Goal: Task Accomplishment & Management: Manage account settings

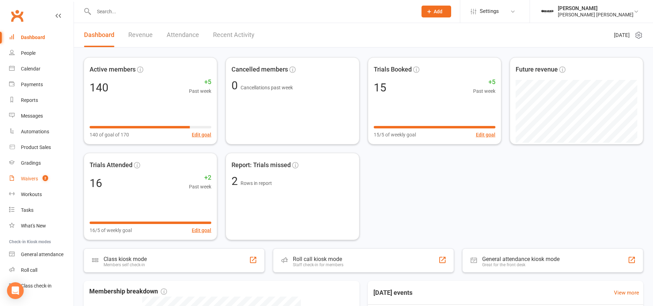
click at [39, 178] on link "Waivers 2" at bounding box center [41, 179] width 64 height 16
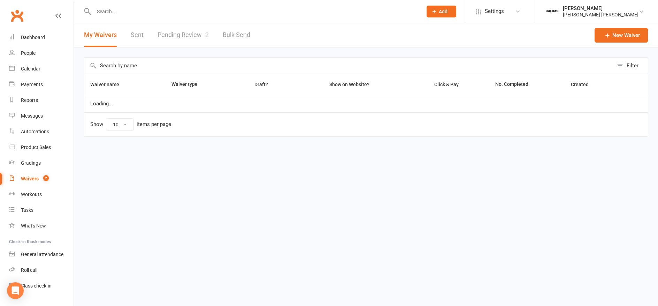
select select "100"
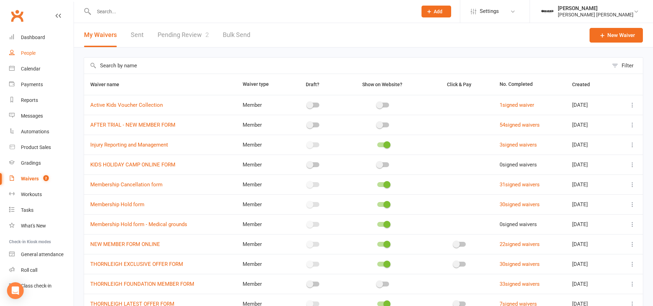
click at [26, 51] on div "People" at bounding box center [28, 53] width 15 height 6
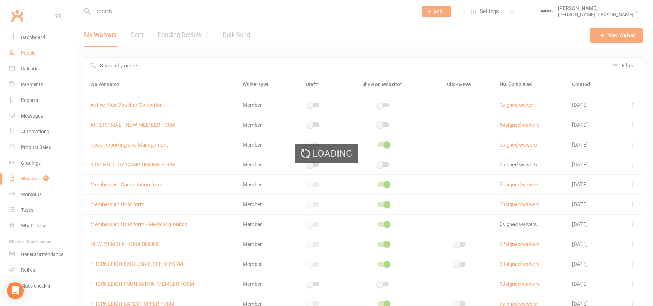
select select "100"
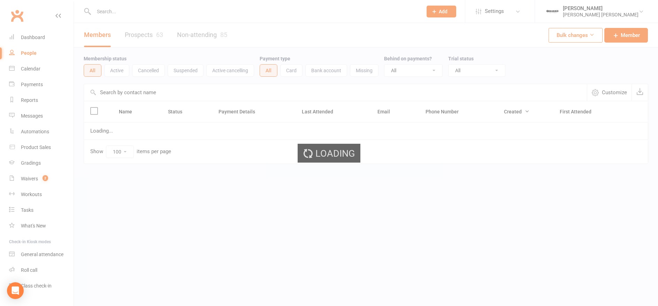
click at [152, 9] on div "Loading" at bounding box center [329, 153] width 658 height 306
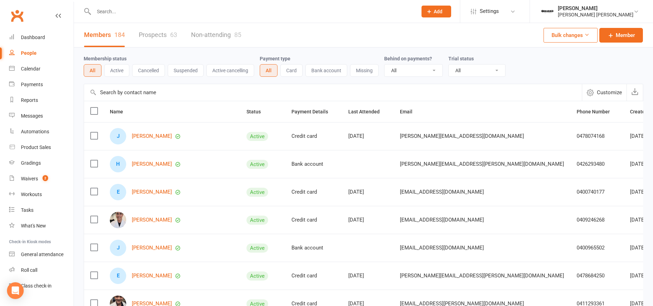
click at [161, 16] on input "text" at bounding box center [252, 12] width 321 height 10
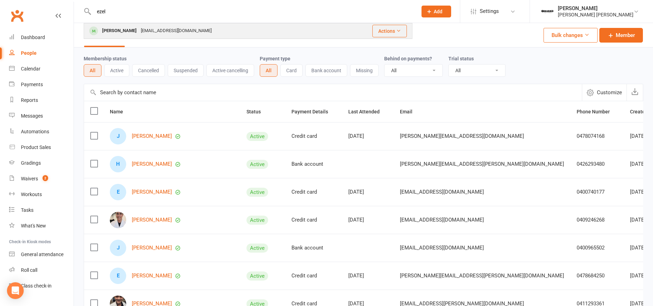
type input "ezel"
click at [402, 29] on button "Actions" at bounding box center [389, 31] width 35 height 13
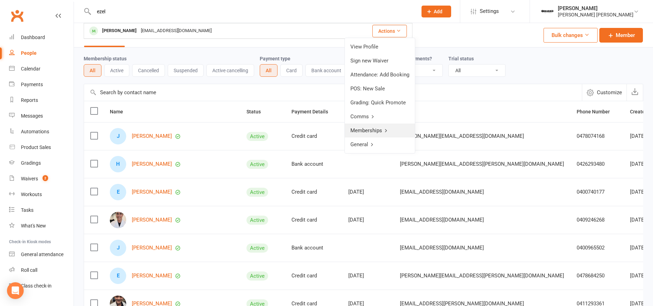
click at [370, 129] on link "Memberships" at bounding box center [380, 130] width 70 height 14
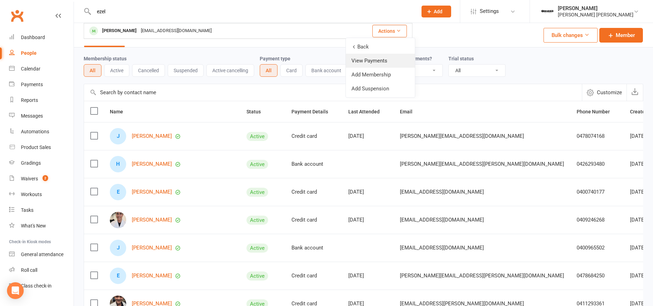
click at [354, 44] on link "Back" at bounding box center [380, 47] width 69 height 14
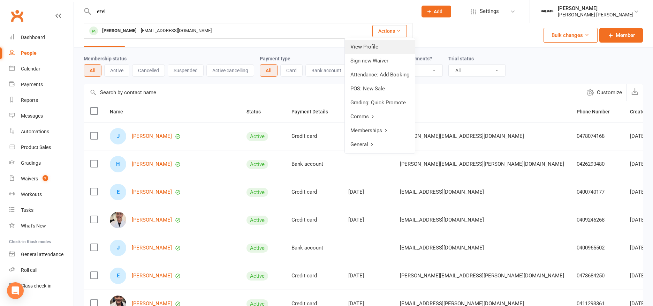
click at [367, 48] on link "View Profile" at bounding box center [380, 47] width 70 height 14
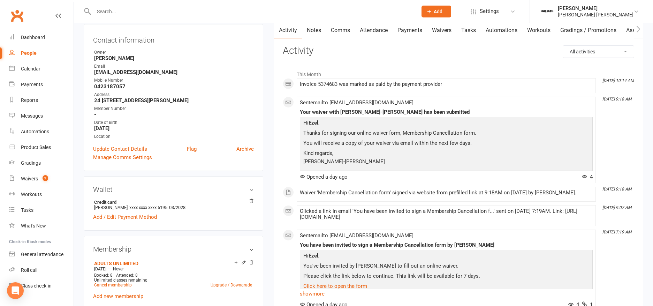
scroll to position [84, 0]
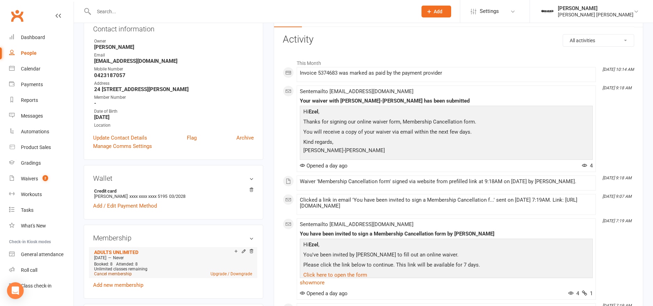
click at [125, 274] on link "Cancel membership" at bounding box center [113, 273] width 38 height 5
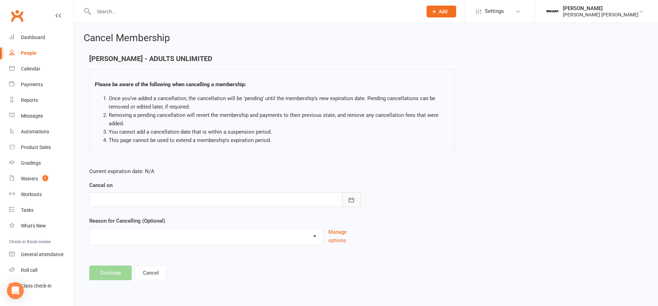
click at [353, 201] on icon "button" at bounding box center [351, 199] width 7 height 7
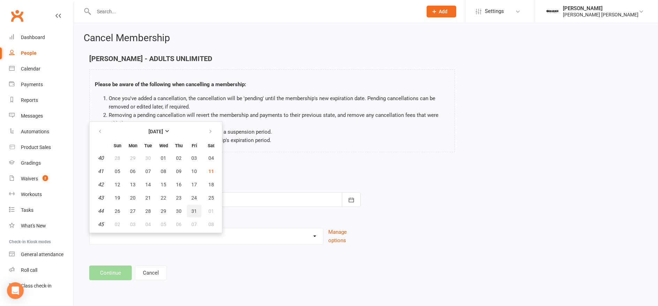
click at [191, 214] on button "31" at bounding box center [194, 211] width 15 height 13
type input "31 Oct 2025"
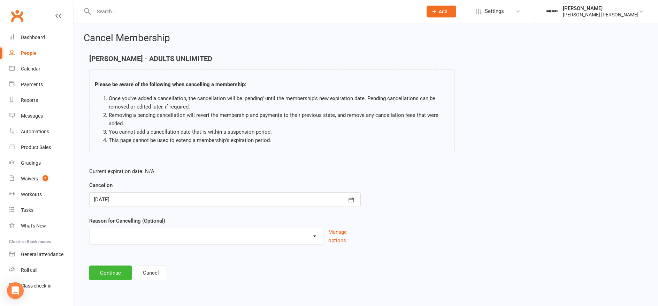
select select "3"
click at [90, 228] on select "Holiday Injury Rellocation Other reason" at bounding box center [207, 235] width 234 height 14
click at [295, 268] on input at bounding box center [223, 272] width 269 height 15
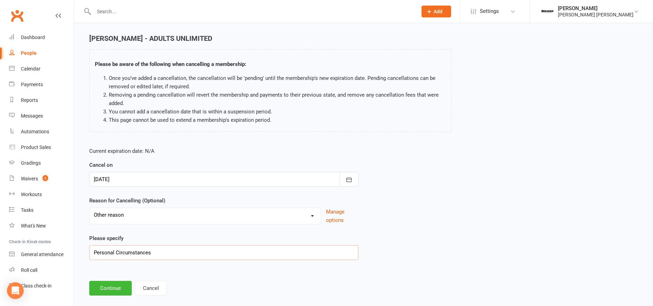
scroll to position [31, 0]
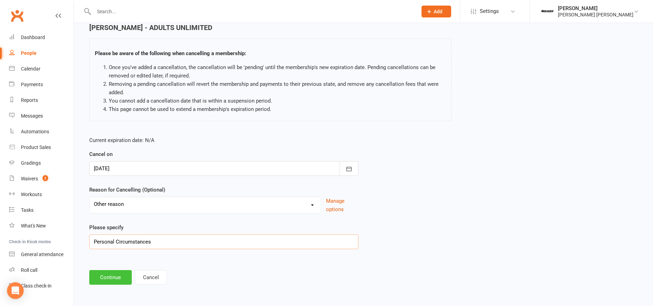
type input "Personal Circumstances"
click at [110, 278] on button "Continue" at bounding box center [110, 277] width 43 height 15
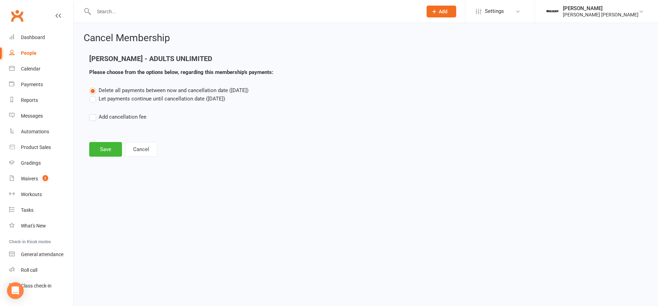
click at [122, 104] on div "Delete all payments between now and cancellation date (Oct 31, 2025) Let paymen…" at bounding box center [366, 108] width 564 height 45
click at [122, 101] on label "Let payments continue until cancellation date (Oct 31, 2025)" at bounding box center [157, 98] width 136 height 8
click at [94, 94] on input "Let payments continue until cancellation date (Oct 31, 2025)" at bounding box center [91, 94] width 5 height 0
click at [100, 151] on button "Save" at bounding box center [105, 149] width 33 height 15
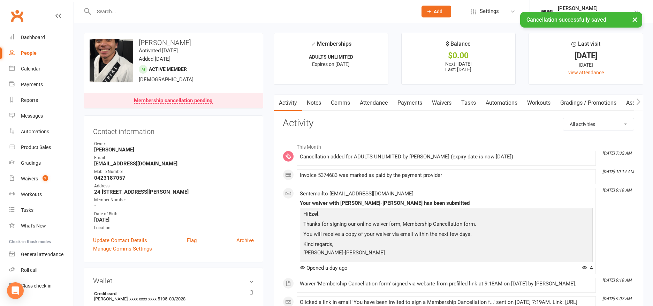
click at [22, 54] on div "People" at bounding box center [29, 53] width 16 height 6
select select "100"
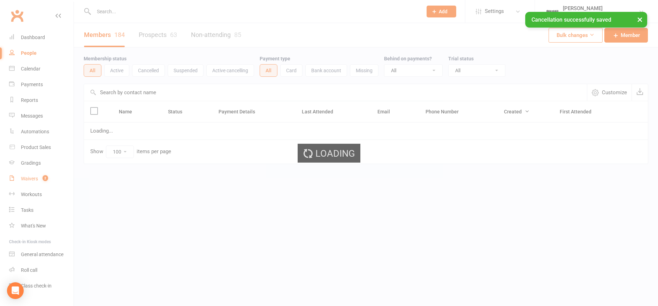
click at [37, 175] on link "Waivers 2" at bounding box center [41, 179] width 64 height 16
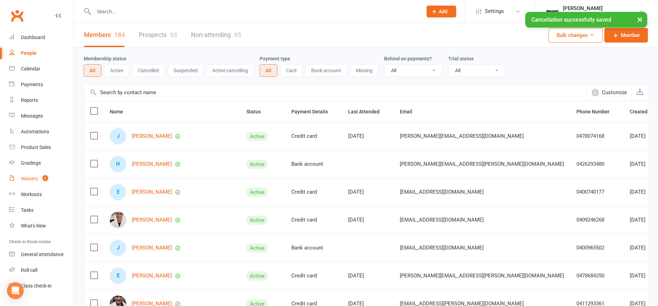
select select "100"
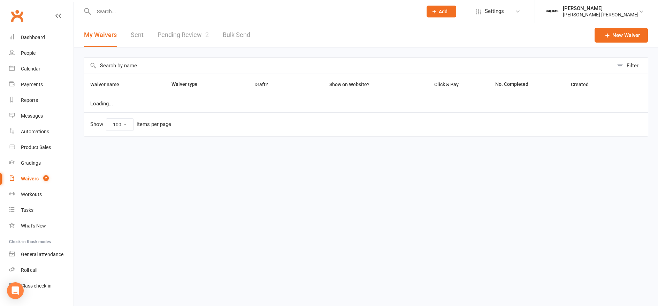
click at [31, 179] on div "Waivers" at bounding box center [30, 179] width 18 height 6
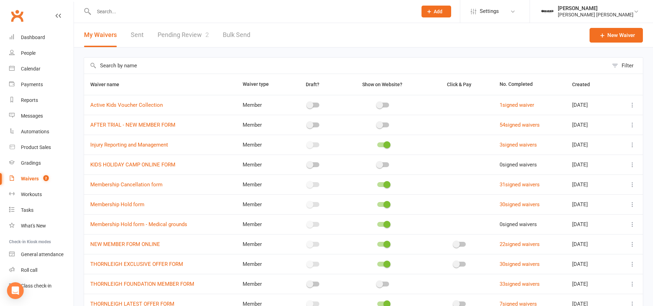
click at [181, 37] on link "Pending Review 2" at bounding box center [183, 35] width 51 height 24
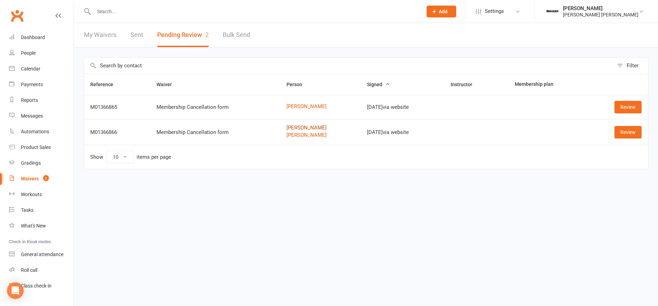
click at [292, 128] on link "[PERSON_NAME]" at bounding box center [321, 128] width 68 height 6
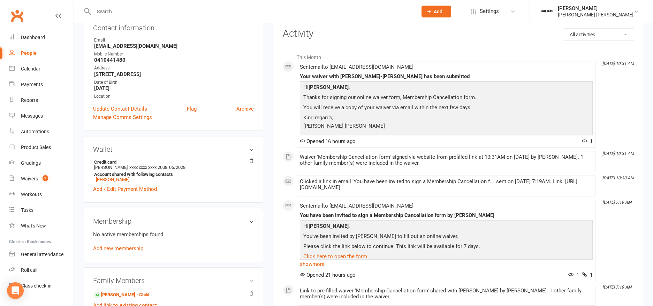
scroll to position [84, 0]
click at [113, 180] on link "[PERSON_NAME]" at bounding box center [112, 178] width 33 height 5
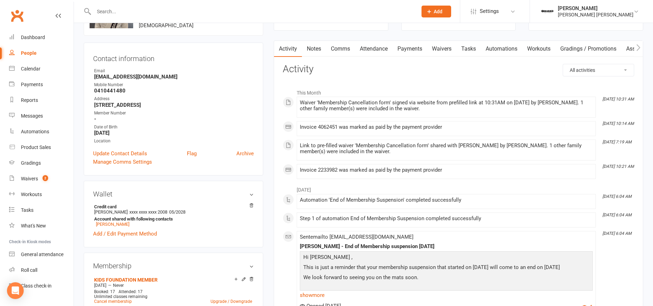
scroll to position [167, 0]
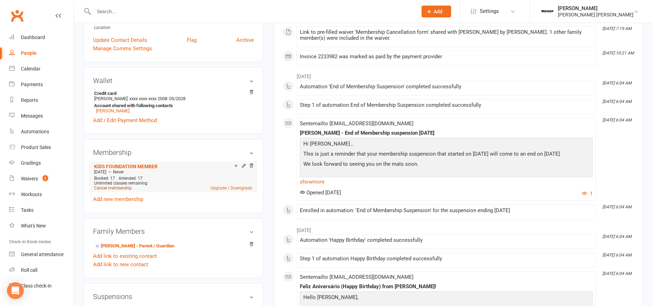
click at [109, 188] on link "Cancel membership" at bounding box center [113, 187] width 38 height 5
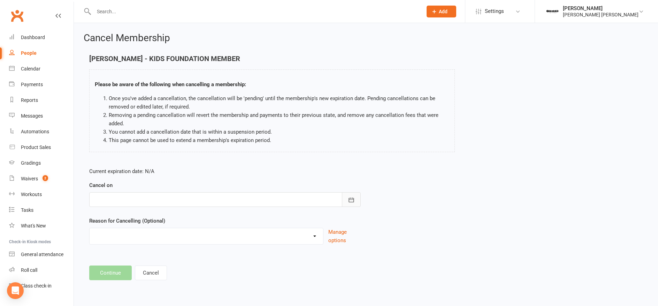
click at [352, 199] on icon "button" at bounding box center [351, 199] width 7 height 7
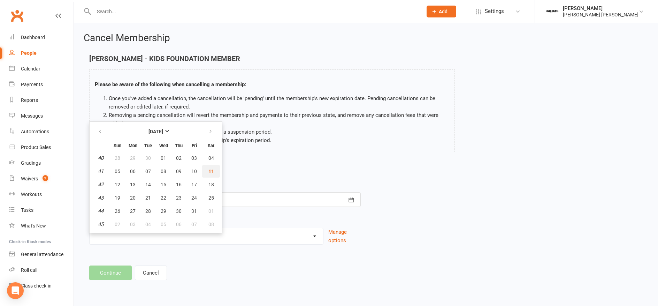
click at [208, 172] on span "11" at bounding box center [211, 171] width 6 height 6
type input "[DATE]"
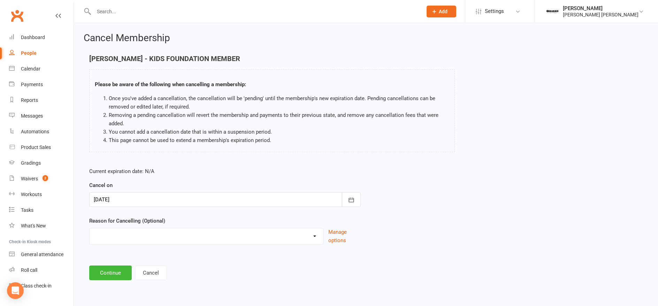
select select "3"
click at [90, 228] on select "Holiday Injury Rellocation Other reason" at bounding box center [207, 235] width 234 height 14
drag, startPoint x: 136, startPoint y: 274, endPoint x: 140, endPoint y: 271, distance: 5.2
click at [136, 274] on input at bounding box center [223, 272] width 269 height 15
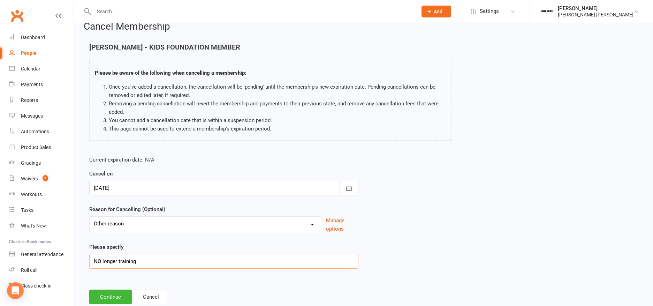
scroll to position [31, 0]
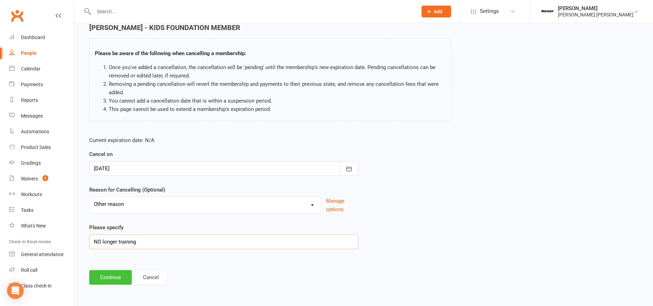
type input "NO longer training"
click at [114, 281] on button "Continue" at bounding box center [110, 277] width 43 height 15
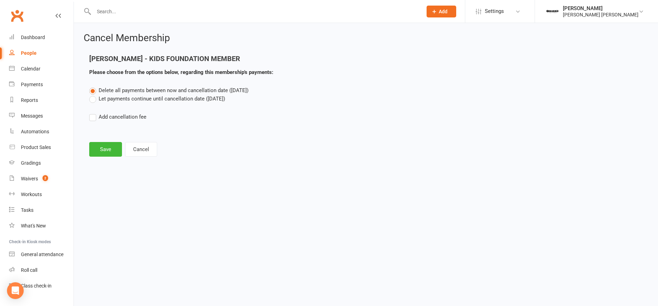
click at [132, 99] on label "Let payments continue until cancellation date ([DATE])" at bounding box center [157, 98] width 136 height 8
click at [94, 94] on input "Let payments continue until cancellation date ([DATE])" at bounding box center [91, 94] width 5 height 0
click at [97, 150] on button "Save" at bounding box center [105, 149] width 33 height 15
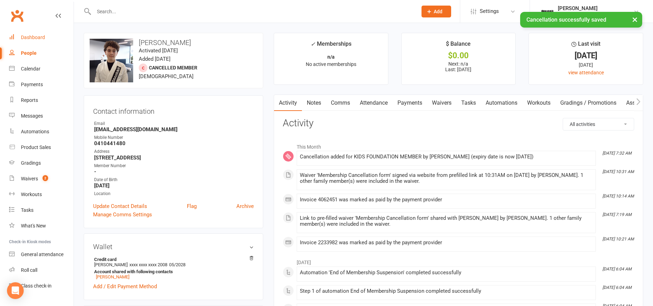
click at [36, 39] on div "Dashboard" at bounding box center [33, 38] width 24 height 6
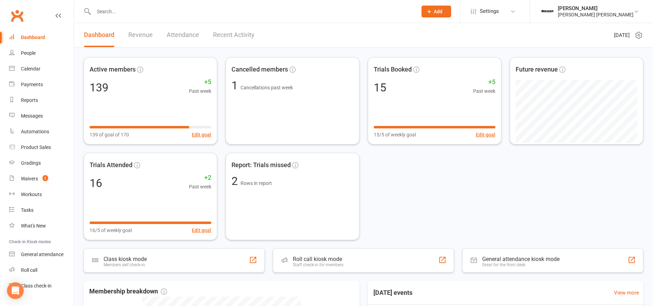
click at [184, 34] on link "Attendance" at bounding box center [183, 35] width 32 height 24
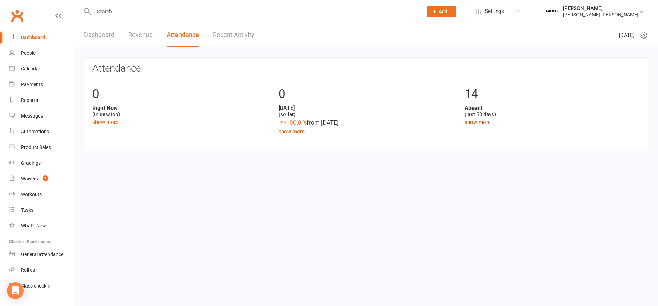
click at [484, 123] on link "show more" at bounding box center [478, 122] width 26 height 6
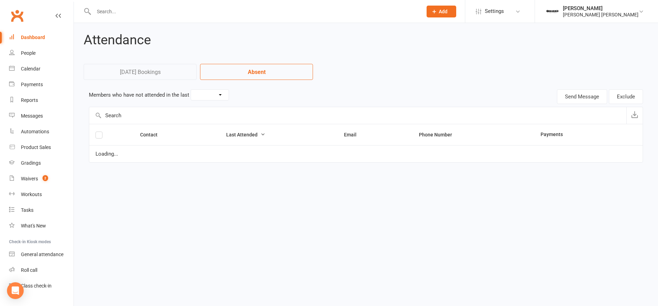
select select "30"
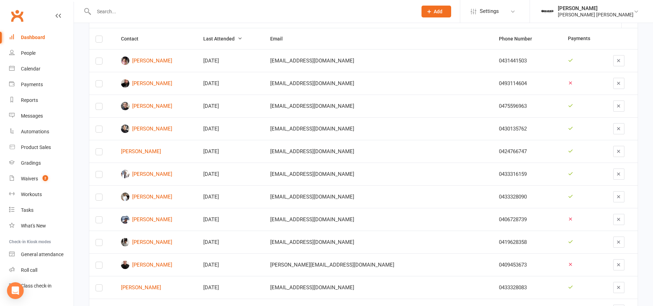
scroll to position [125, 0]
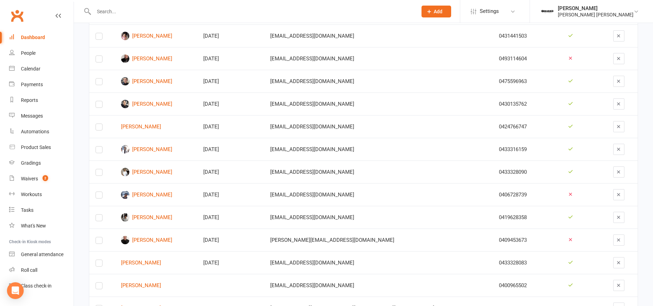
click at [38, 35] on div "Dashboard" at bounding box center [33, 38] width 24 height 6
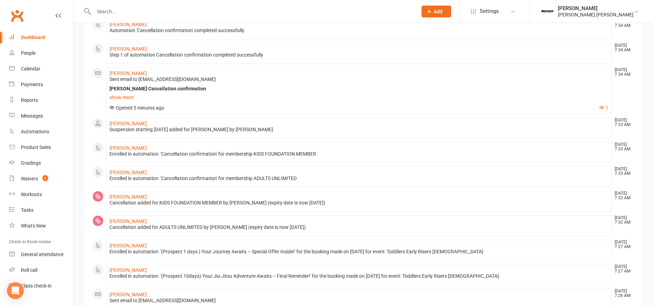
scroll to position [167, 0]
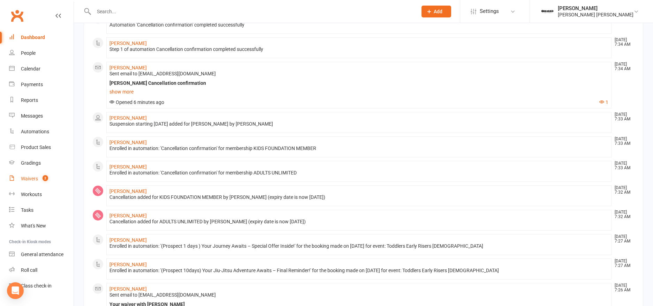
click at [29, 178] on div "Waivers" at bounding box center [29, 179] width 17 height 6
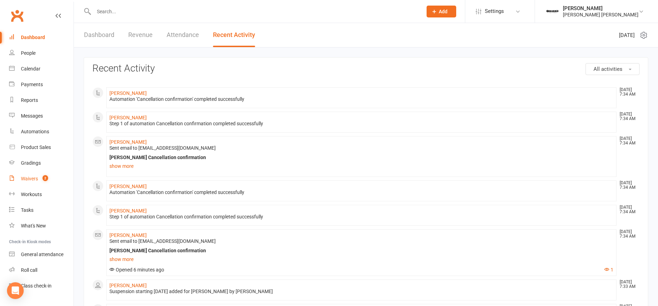
select select "100"
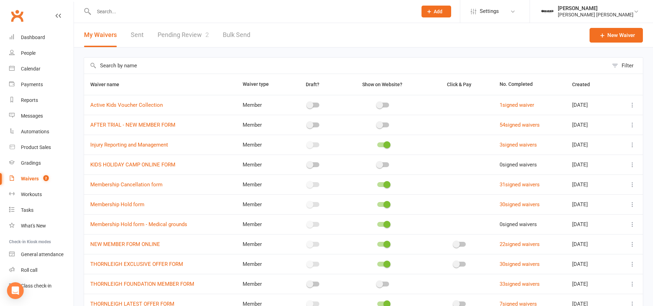
click at [185, 38] on link "Pending Review 2" at bounding box center [183, 35] width 51 height 24
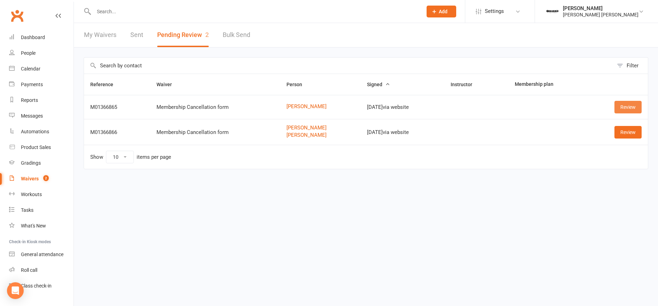
click at [617, 109] on link "Review" at bounding box center [628, 107] width 27 height 13
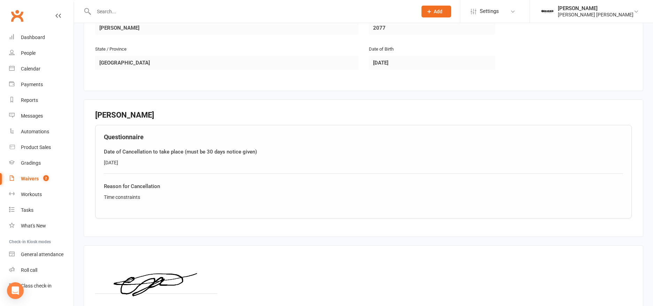
scroll to position [307, 0]
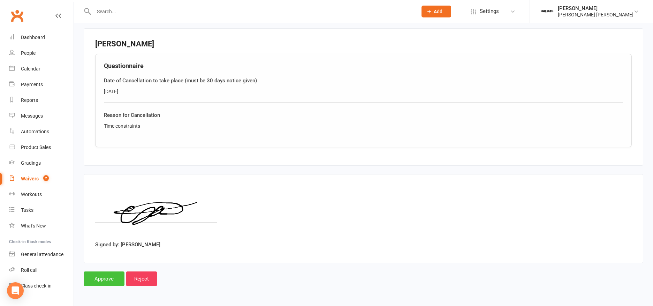
click at [105, 281] on input "Approve" at bounding box center [104, 278] width 41 height 15
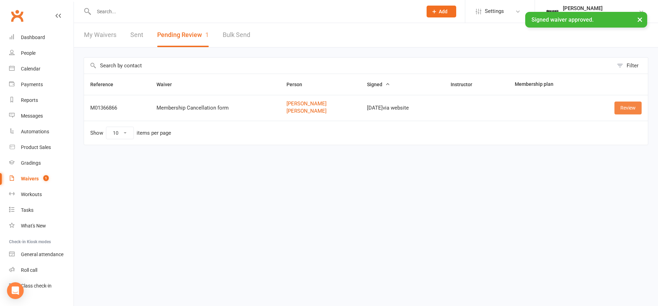
click at [630, 112] on link "Review" at bounding box center [628, 107] width 27 height 13
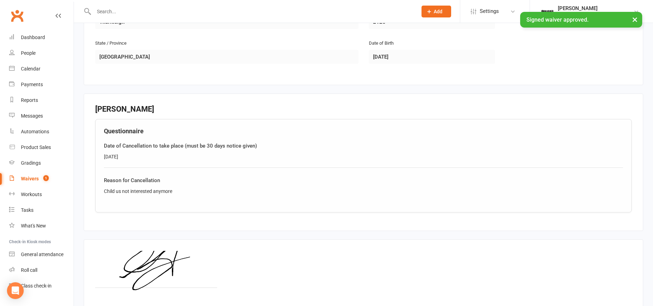
scroll to position [572, 0]
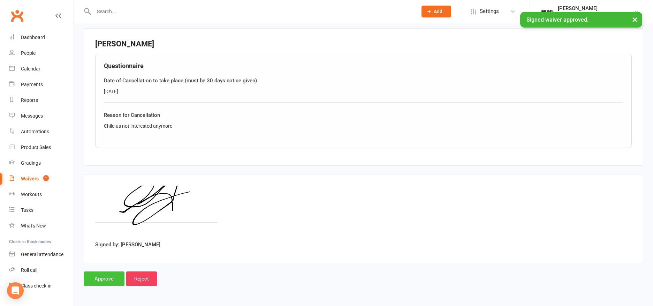
click at [98, 285] on input "Approve" at bounding box center [104, 278] width 41 height 15
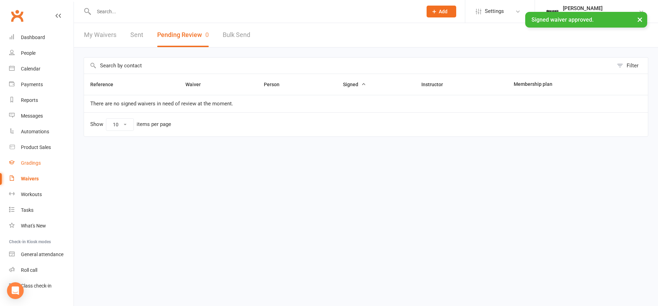
click at [35, 165] on div "Gradings" at bounding box center [31, 163] width 20 height 6
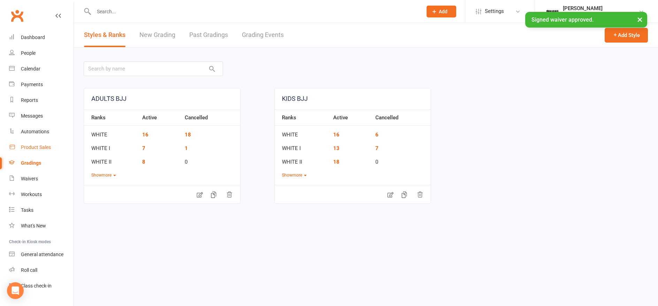
click at [36, 150] on div "Product Sales" at bounding box center [36, 147] width 30 height 6
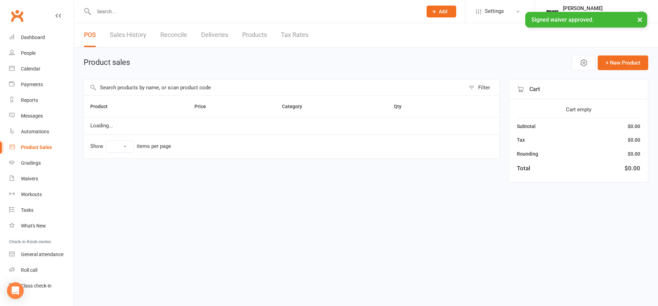
select select "50"
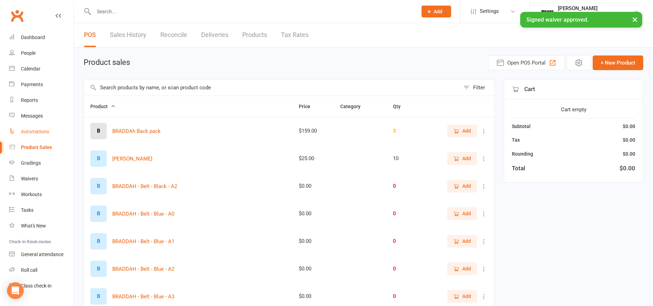
click at [33, 133] on div "Automations" at bounding box center [35, 132] width 28 height 6
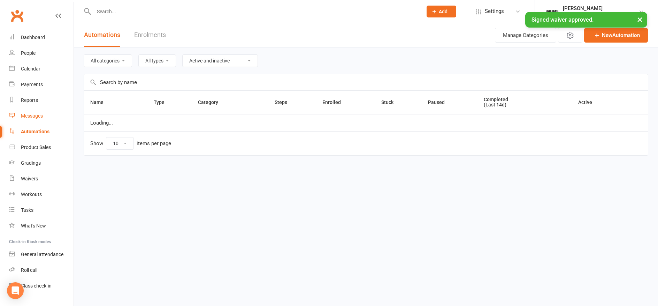
select select "50"
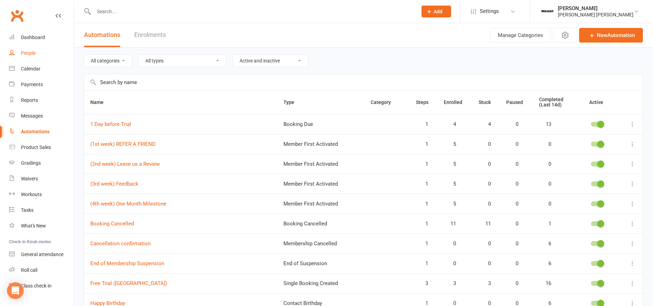
click at [29, 56] on link "People" at bounding box center [41, 53] width 64 height 16
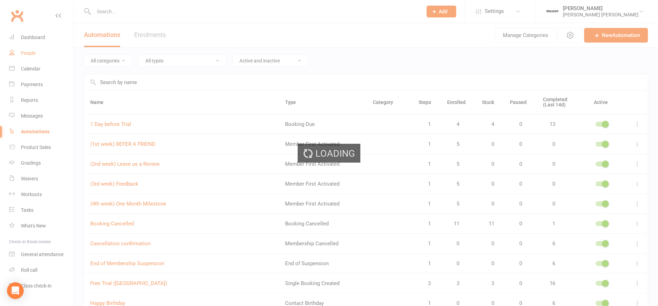
select select "100"
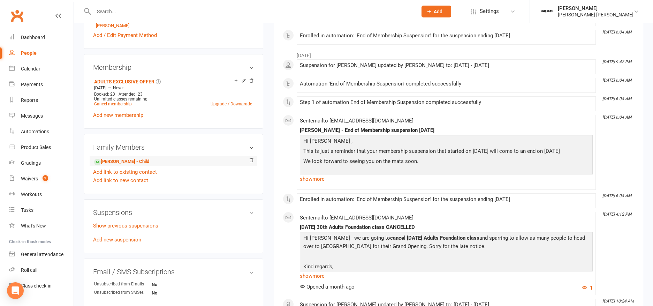
scroll to position [293, 0]
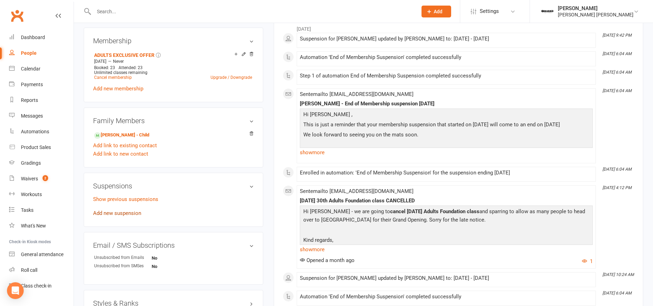
click at [117, 214] on link "Add new suspension" at bounding box center [117, 213] width 48 height 6
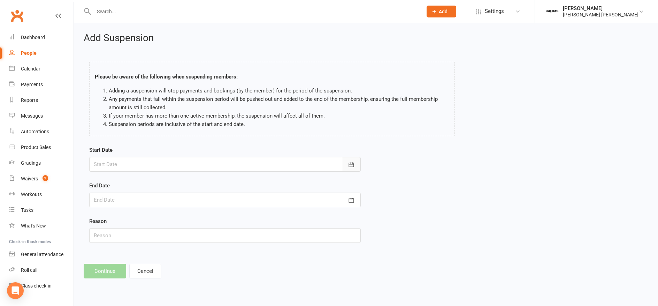
drag, startPoint x: 351, startPoint y: 162, endPoint x: 339, endPoint y: 177, distance: 19.1
click at [350, 162] on icon "button" at bounding box center [351, 164] width 7 height 7
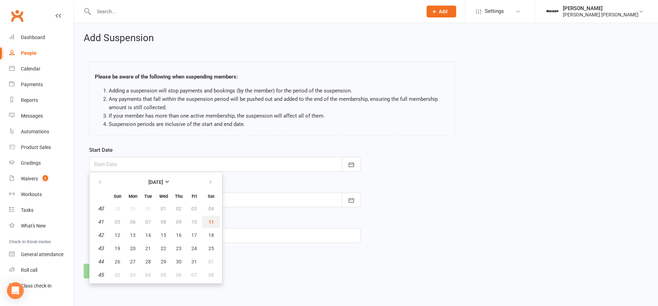
click at [211, 222] on span "11" at bounding box center [211, 222] width 6 height 6
type input "[DATE]"
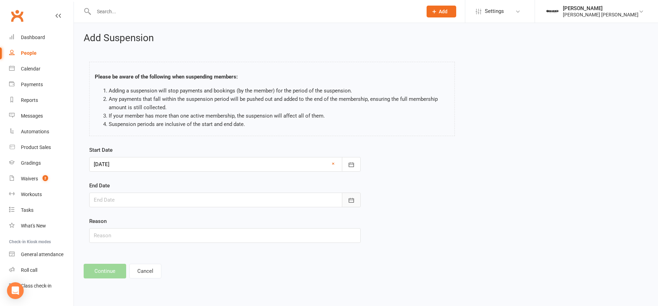
click at [353, 198] on icon "button" at bounding box center [351, 200] width 7 height 7
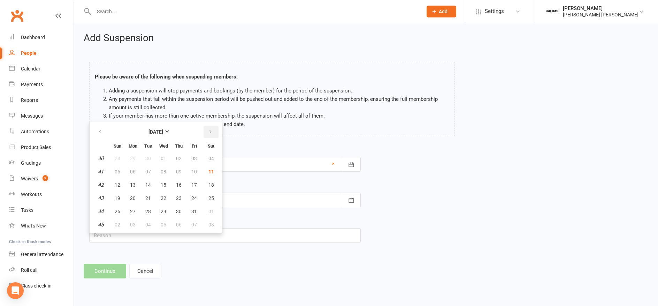
click at [212, 134] on icon "button" at bounding box center [210, 132] width 5 height 6
click at [151, 186] on span "11" at bounding box center [148, 185] width 6 height 6
type input "11 Nov 2025"
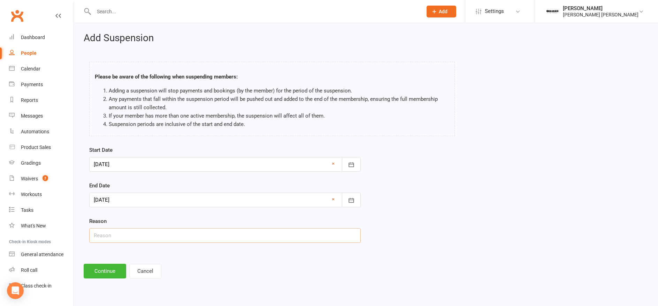
click at [128, 234] on input "text" at bounding box center [225, 235] width 272 height 15
type input "Working"
click at [97, 275] on button "Continue" at bounding box center [105, 271] width 43 height 15
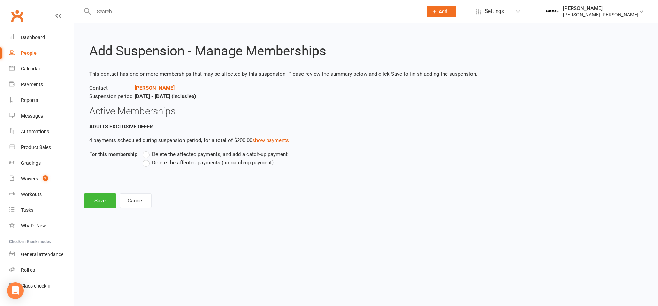
click at [187, 165] on span "Delete the affected payments (no catch-up payment)" at bounding box center [213, 161] width 122 height 7
click at [147, 158] on input "Delete the affected payments (no catch-up payment)" at bounding box center [145, 158] width 5 height 0
click at [101, 194] on button "Save" at bounding box center [100, 200] width 33 height 15
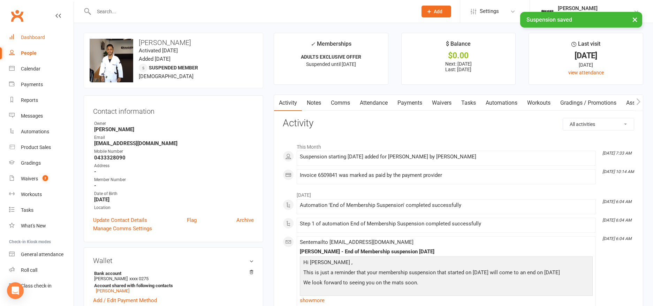
click at [35, 39] on div "Dashboard" at bounding box center [33, 38] width 24 height 6
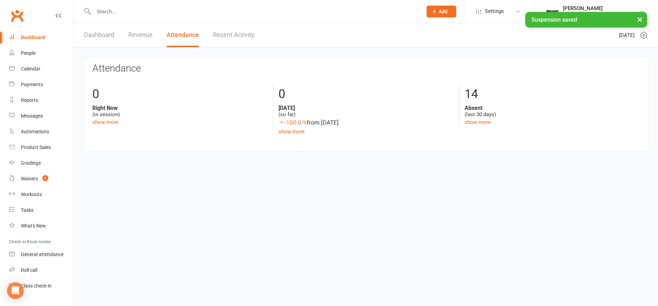
click at [108, 34] on link "Dashboard" at bounding box center [99, 35] width 30 height 24
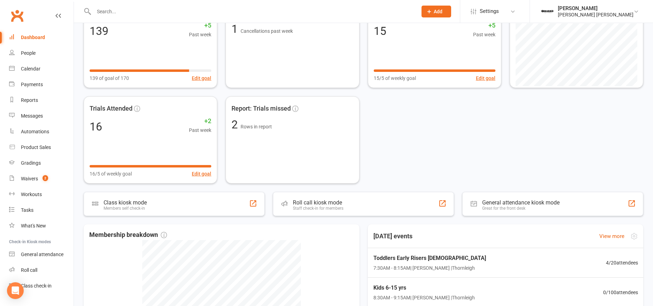
scroll to position [125, 0]
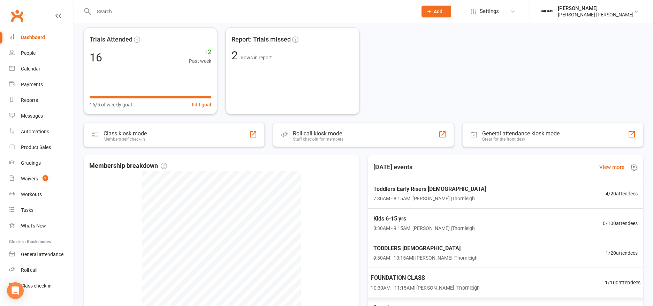
click at [472, 280] on span "FOUNDATION CLASS" at bounding box center [425, 277] width 109 height 9
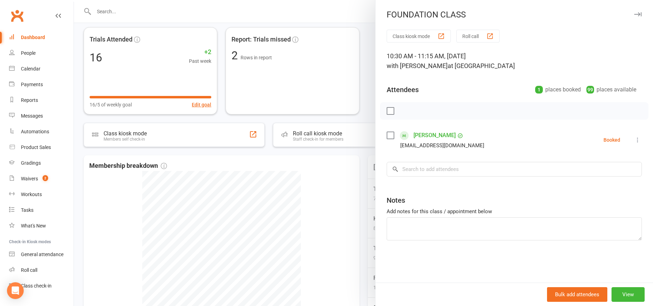
click at [345, 235] on div at bounding box center [363, 153] width 579 height 306
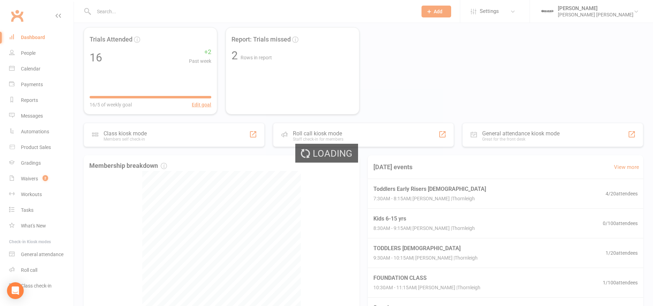
select select "no_trial"
select select "100"
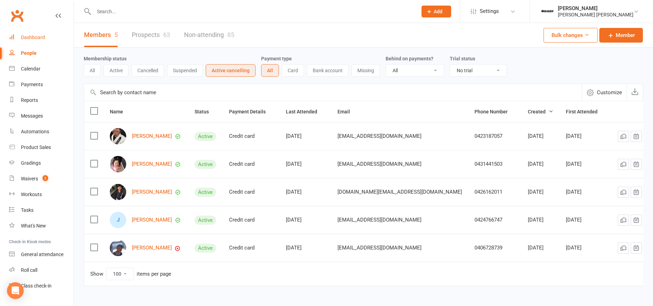
click at [37, 40] on div "Dashboard" at bounding box center [33, 38] width 24 height 6
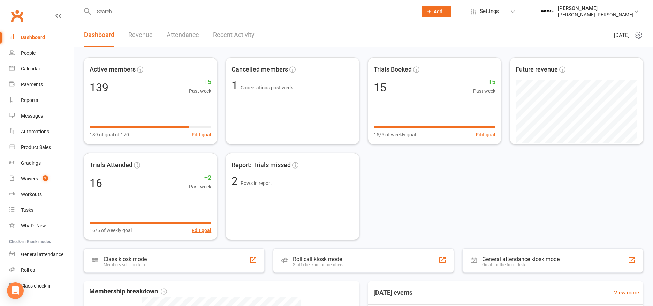
drag, startPoint x: 201, startPoint y: 47, endPoint x: 196, endPoint y: 41, distance: 7.2
click at [200, 46] on div "Dashboard Revenue Attendance Recent Activity" at bounding box center [169, 35] width 191 height 24
click at [196, 40] on link "Attendance" at bounding box center [183, 35] width 32 height 24
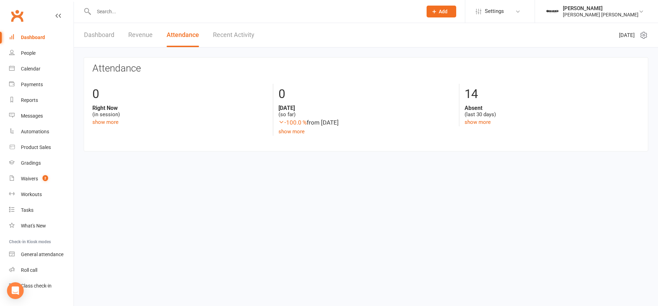
click at [227, 36] on link "Recent Activity" at bounding box center [233, 35] width 41 height 24
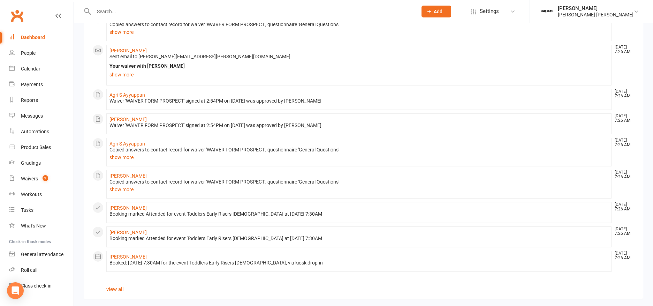
scroll to position [380, 0]
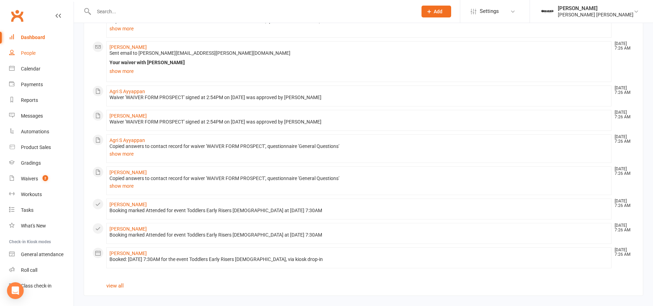
click at [28, 58] on link "People" at bounding box center [41, 53] width 64 height 16
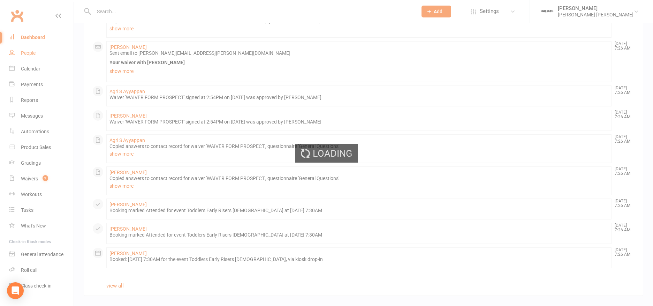
select select "100"
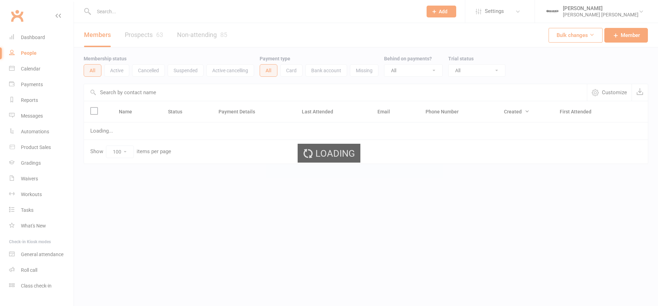
select select "100"
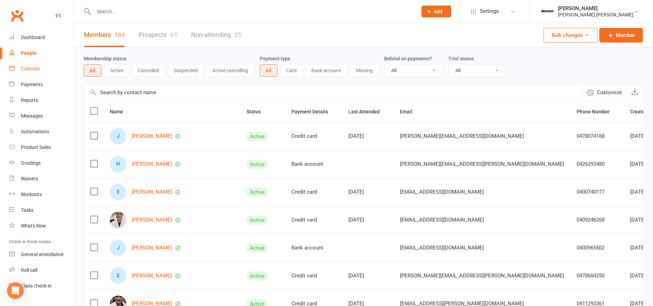
click at [25, 66] on div "Calendar" at bounding box center [31, 69] width 20 height 6
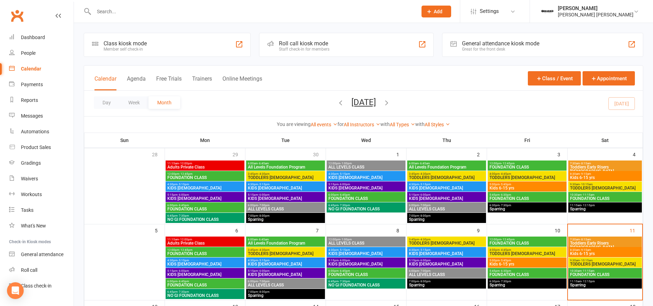
click at [514, 273] on span "FOUNDATION CLASS" at bounding box center [527, 274] width 76 height 4
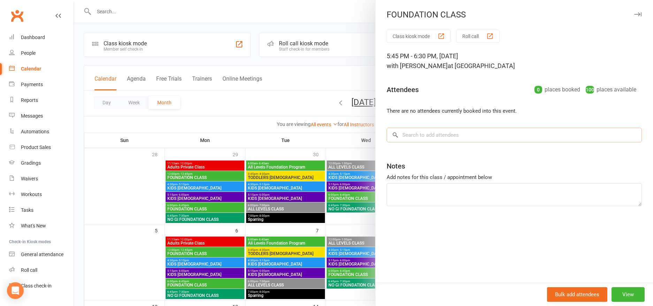
click at [411, 135] on input "search" at bounding box center [514, 135] width 255 height 15
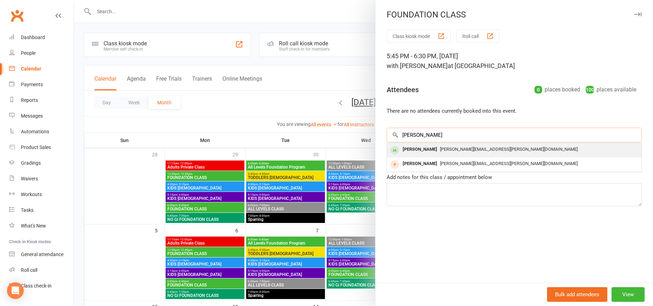
type input "[PERSON_NAME]"
click at [443, 149] on span "[PERSON_NAME][EMAIL_ADDRESS][PERSON_NAME][DOMAIN_NAME]" at bounding box center [509, 148] width 138 height 5
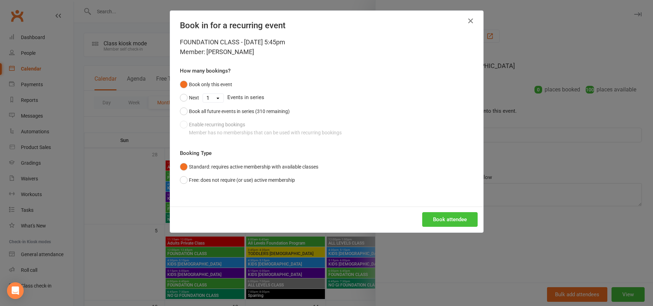
click at [444, 217] on button "Book attendee" at bounding box center [449, 219] width 55 height 15
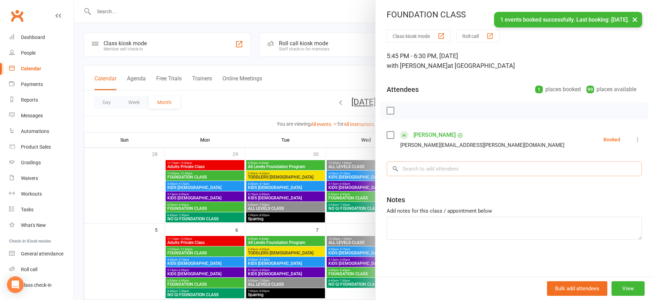
click at [426, 173] on input "search" at bounding box center [514, 169] width 255 height 15
click at [634, 138] on icon at bounding box center [637, 139] width 7 height 7
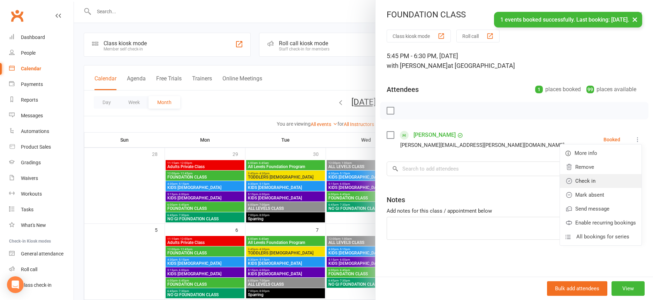
drag, startPoint x: 609, startPoint y: 181, endPoint x: 530, endPoint y: 175, distance: 79.7
click at [608, 181] on link "Check in" at bounding box center [601, 181] width 82 height 14
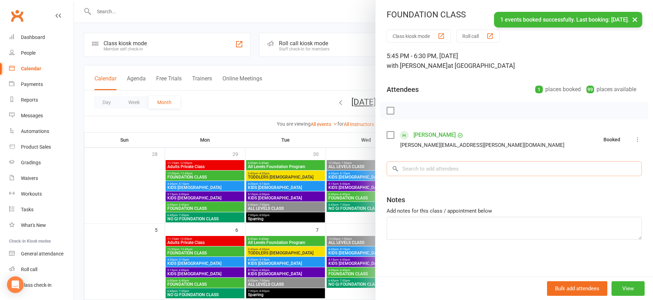
click at [443, 173] on input "search" at bounding box center [514, 169] width 255 height 15
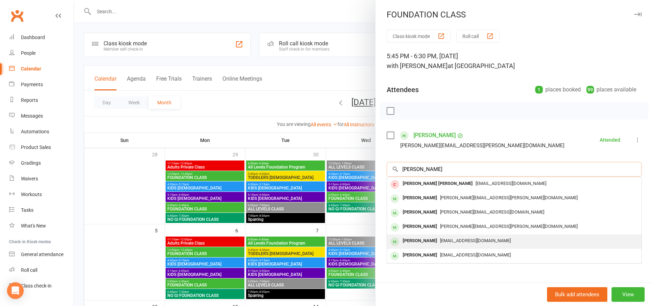
type input "[PERSON_NAME]"
click at [434, 236] on div "[EMAIL_ADDRESS][DOMAIN_NAME]" at bounding box center [514, 241] width 249 height 10
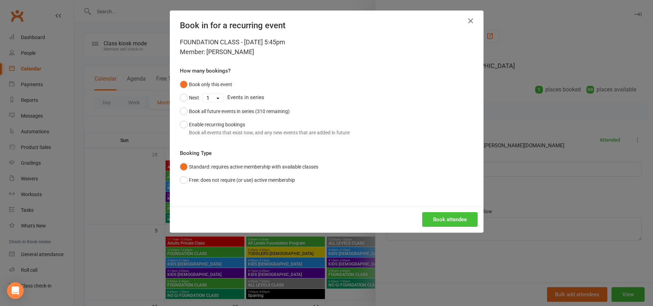
click at [434, 220] on button "Book attendee" at bounding box center [449, 219] width 55 height 15
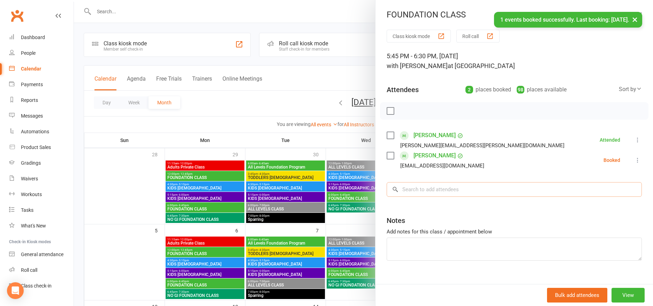
click at [442, 195] on input "search" at bounding box center [514, 189] width 255 height 15
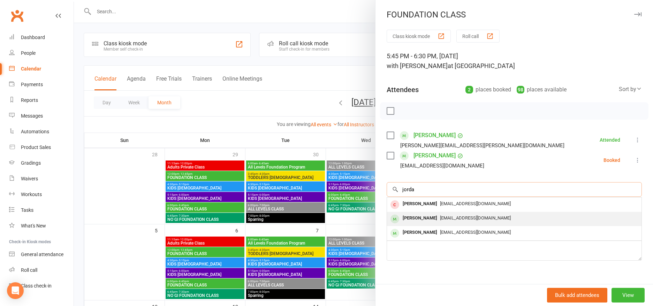
type input "jorda"
click at [449, 216] on span "[EMAIL_ADDRESS][DOMAIN_NAME]" at bounding box center [475, 217] width 71 height 5
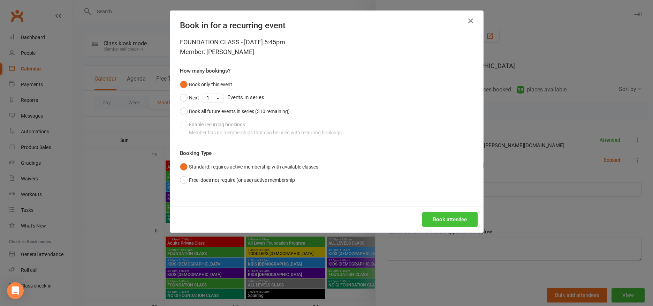
click at [449, 220] on button "Book attendee" at bounding box center [449, 219] width 55 height 15
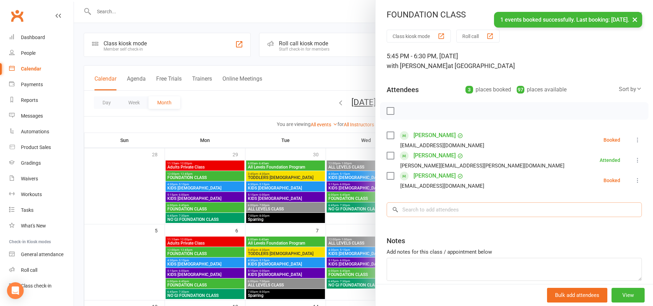
click at [454, 206] on input "search" at bounding box center [514, 209] width 255 height 15
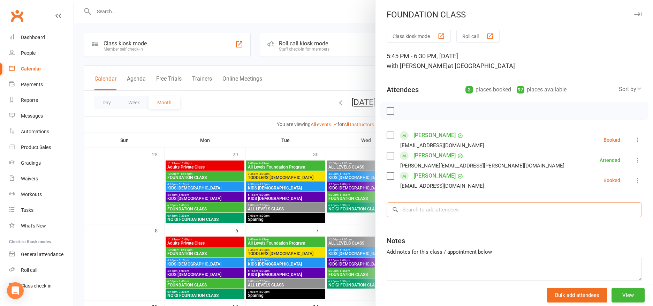
drag, startPoint x: 458, startPoint y: 209, endPoint x: 455, endPoint y: 210, distance: 3.6
click at [458, 209] on input "search" at bounding box center [514, 209] width 255 height 15
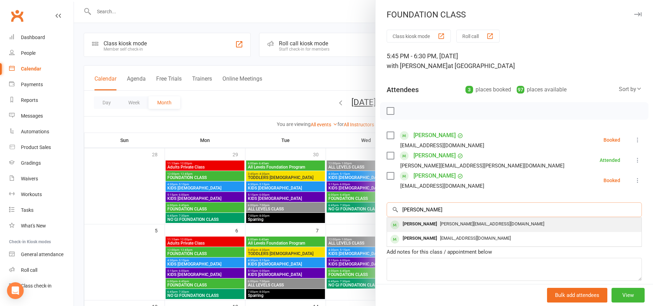
type input "[PERSON_NAME]"
click at [456, 224] on span "[PERSON_NAME][EMAIL_ADDRESS][DOMAIN_NAME]" at bounding box center [492, 223] width 104 height 5
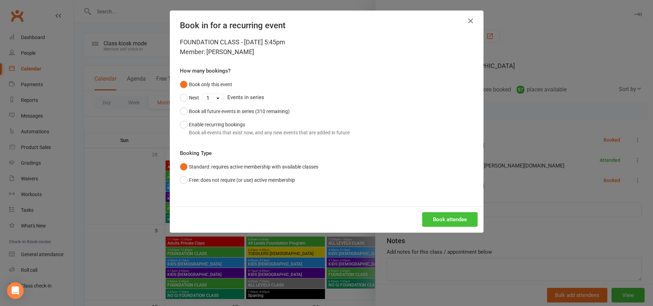
click at [444, 217] on button "Book attendee" at bounding box center [449, 219] width 55 height 15
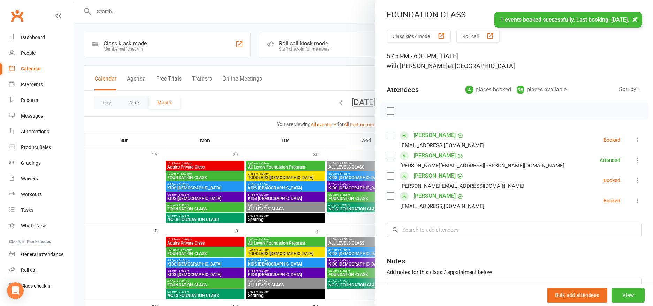
drag, startPoint x: 446, startPoint y: 212, endPoint x: 445, endPoint y: 225, distance: 12.9
click at [446, 212] on div "Class kiosk mode Roll call 5:45 PM - 6:30 PM, [DATE] with [PERSON_NAME] at [GEO…" at bounding box center [513, 183] width 277 height 306
drag, startPoint x: 445, startPoint y: 227, endPoint x: 442, endPoint y: 236, distance: 9.4
click at [445, 227] on input "search" at bounding box center [514, 229] width 255 height 15
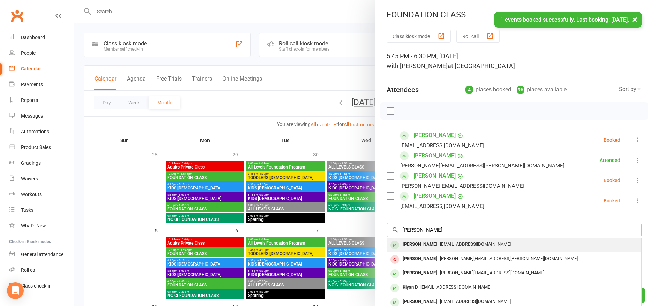
type input "[PERSON_NAME]"
click at [454, 243] on span "[EMAIL_ADDRESS][DOMAIN_NAME]" at bounding box center [475, 243] width 71 height 5
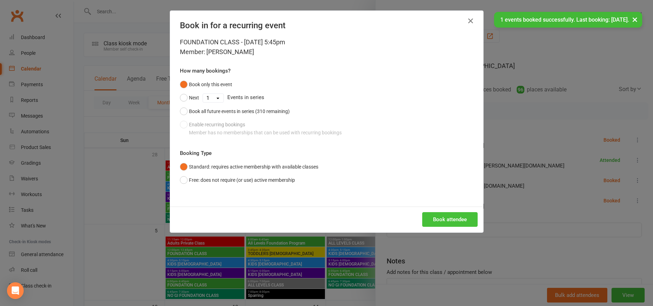
drag, startPoint x: 459, startPoint y: 218, endPoint x: 467, endPoint y: 220, distance: 8.2
click at [459, 218] on button "Book attendee" at bounding box center [449, 219] width 55 height 15
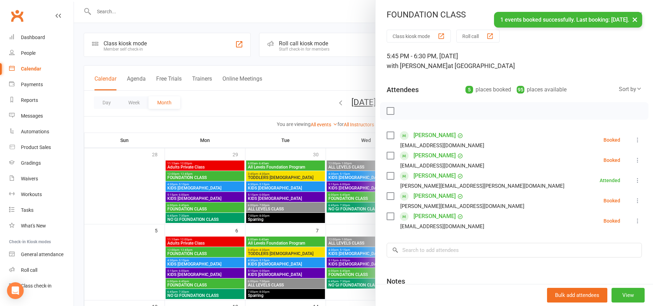
click at [634, 140] on icon at bounding box center [637, 139] width 7 height 7
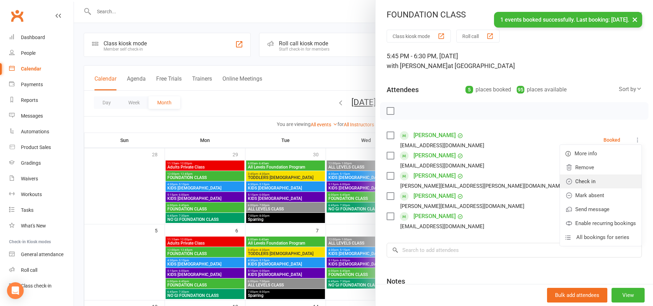
click at [580, 177] on link "Check in" at bounding box center [601, 181] width 82 height 14
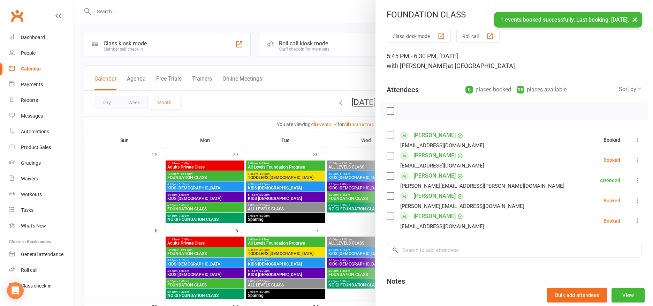
click at [634, 160] on icon at bounding box center [637, 160] width 7 height 7
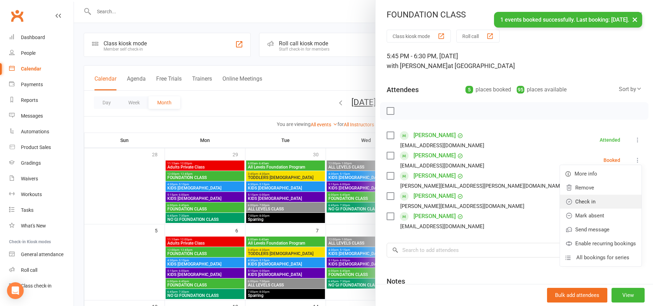
click at [577, 199] on link "Check in" at bounding box center [601, 202] width 82 height 14
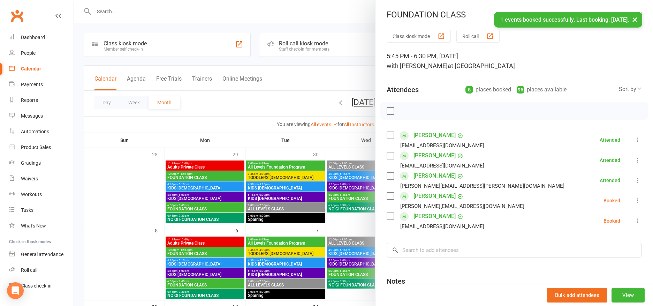
drag, startPoint x: 628, startPoint y: 198, endPoint x: 614, endPoint y: 211, distance: 19.0
click at [634, 198] on icon at bounding box center [637, 200] width 7 height 7
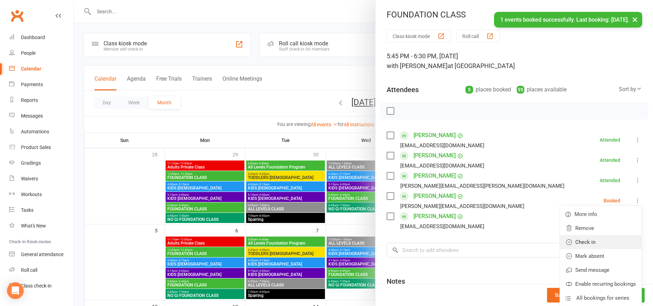
click at [585, 242] on link "Check in" at bounding box center [601, 242] width 82 height 14
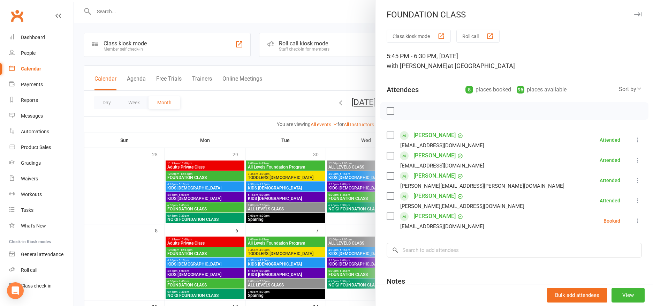
drag, startPoint x: 625, startPoint y: 219, endPoint x: 599, endPoint y: 229, distance: 27.4
click at [634, 220] on icon at bounding box center [637, 220] width 7 height 7
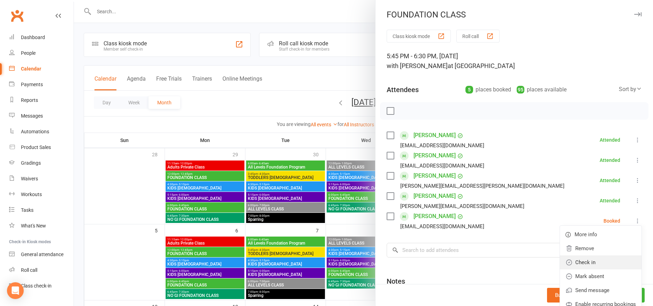
click at [574, 262] on link "Check in" at bounding box center [601, 262] width 82 height 14
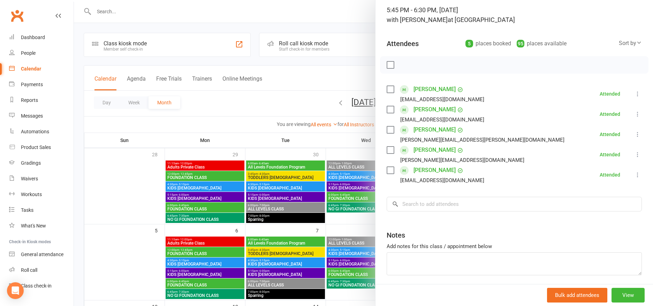
scroll to position [72, 0]
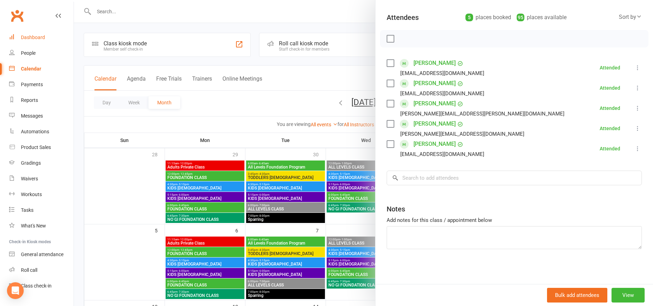
click at [28, 37] on div "Dashboard" at bounding box center [33, 38] width 24 height 6
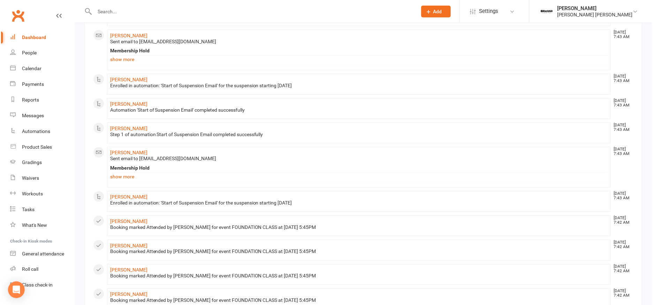
scroll to position [125, 0]
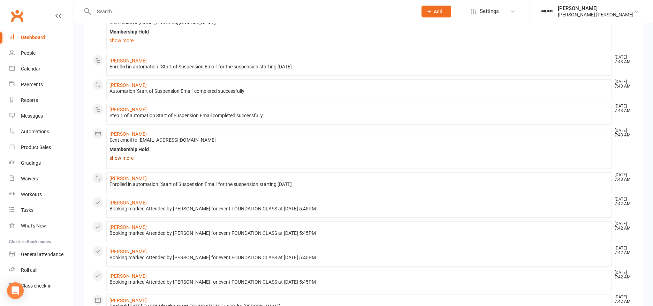
click at [114, 158] on link "show more" at bounding box center [358, 158] width 499 height 10
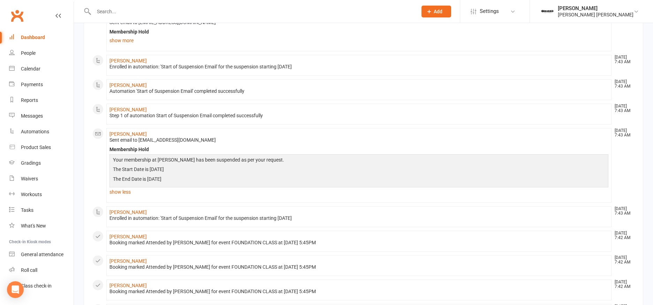
click at [31, 37] on div "Dashboard" at bounding box center [33, 38] width 24 height 6
click at [27, 57] on link "People" at bounding box center [41, 53] width 64 height 16
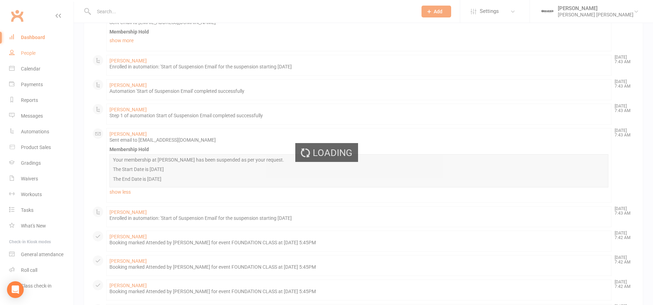
select select "100"
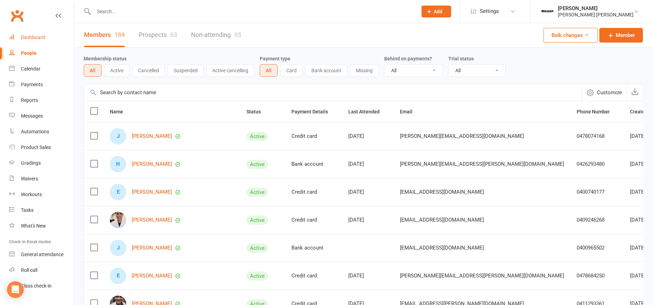
click at [41, 38] on div "Dashboard" at bounding box center [33, 38] width 24 height 6
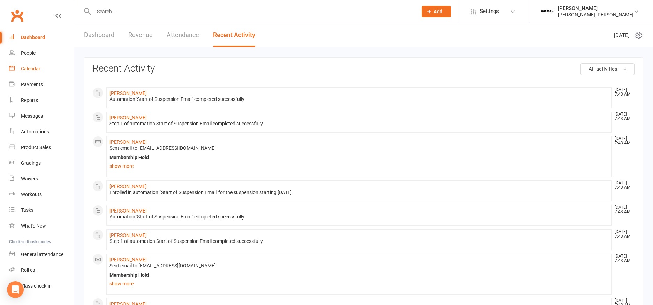
click at [35, 68] on div "Calendar" at bounding box center [31, 69] width 20 height 6
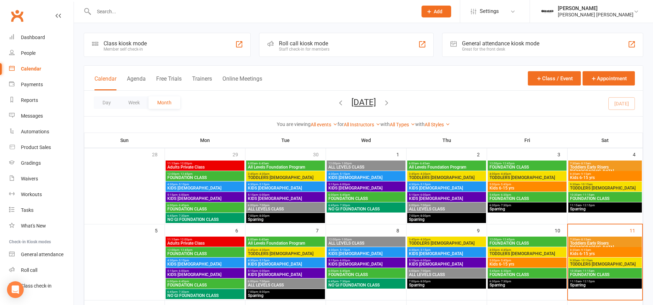
click at [599, 243] on span "Toddlers Early Risers [DEMOGRAPHIC_DATA]" at bounding box center [605, 245] width 71 height 8
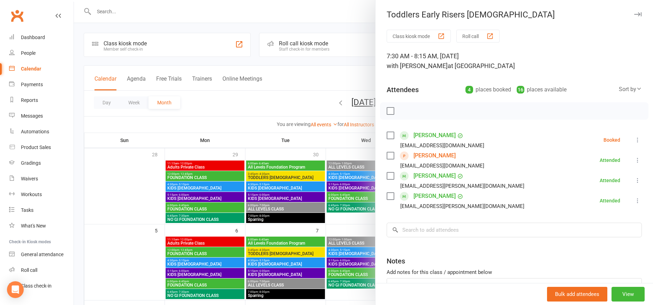
click at [634, 140] on icon at bounding box center [637, 139] width 7 height 7
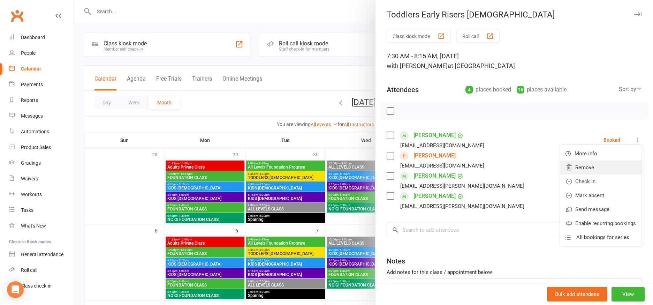
click at [582, 170] on link "Remove" at bounding box center [601, 167] width 82 height 14
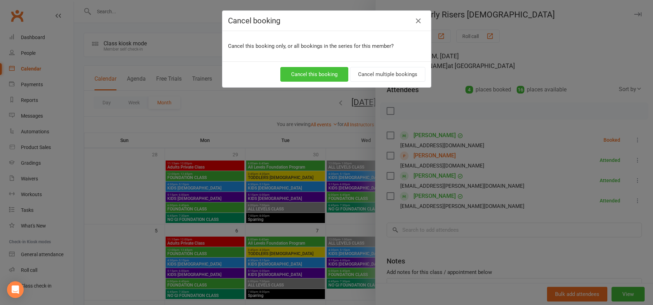
click at [316, 76] on button "Cancel this booking" at bounding box center [314, 74] width 68 height 15
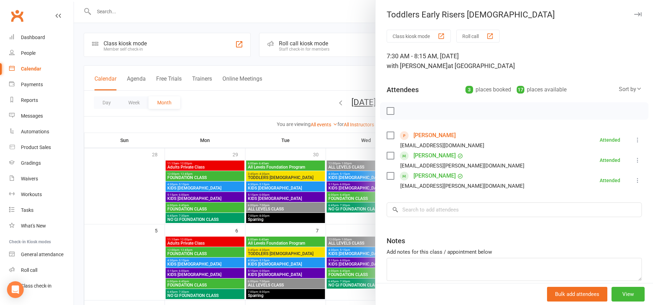
drag, startPoint x: 429, startPoint y: 137, endPoint x: 426, endPoint y: 135, distance: 3.9
click at [426, 135] on link "[PERSON_NAME]" at bounding box center [434, 135] width 42 height 11
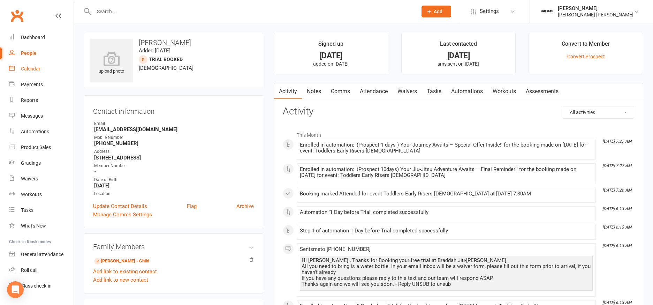
click at [37, 70] on div "Calendar" at bounding box center [31, 69] width 20 height 6
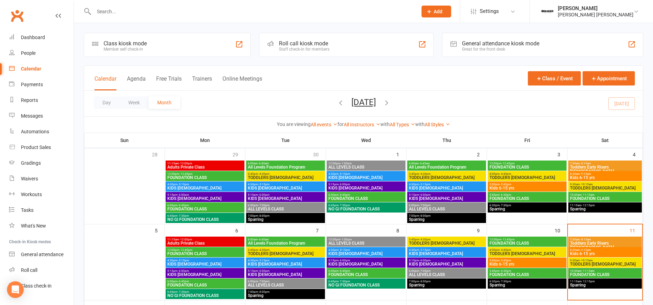
click at [594, 262] on span "TODDLERS [DEMOGRAPHIC_DATA]" at bounding box center [605, 264] width 71 height 4
click at [587, 252] on span "Kids 6-15 yrs" at bounding box center [605, 253] width 71 height 4
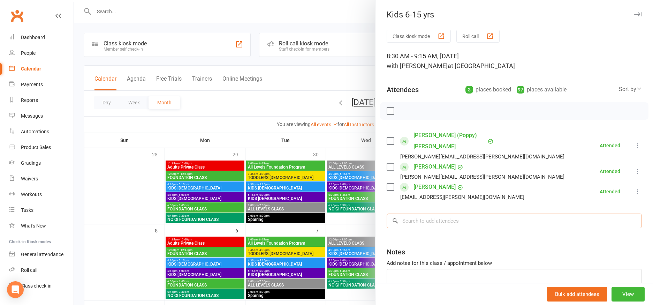
click at [444, 213] on input "search" at bounding box center [514, 220] width 255 height 15
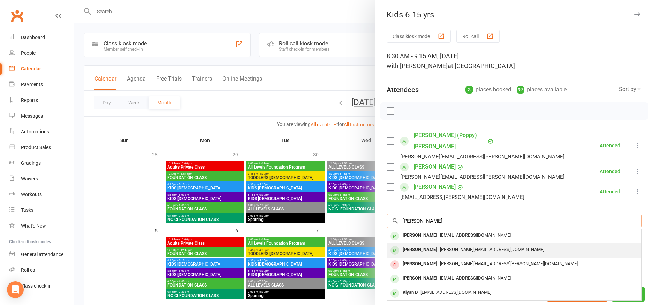
type input "[PERSON_NAME]"
click at [477, 246] on span "[PERSON_NAME][EMAIL_ADDRESS][DOMAIN_NAME]" at bounding box center [492, 248] width 104 height 5
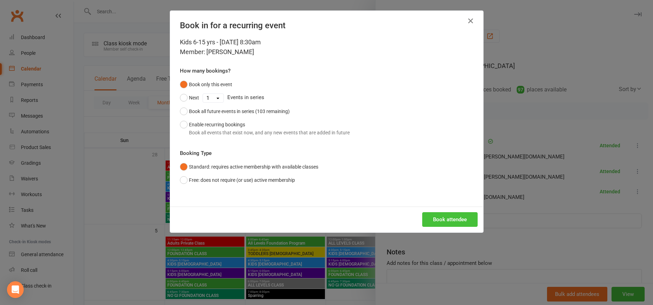
click at [447, 222] on button "Book attendee" at bounding box center [449, 219] width 55 height 15
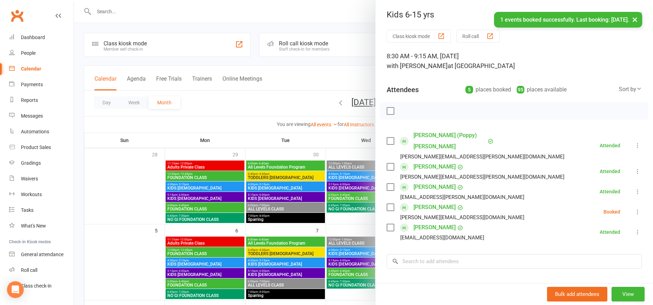
click at [634, 208] on icon at bounding box center [637, 211] width 7 height 7
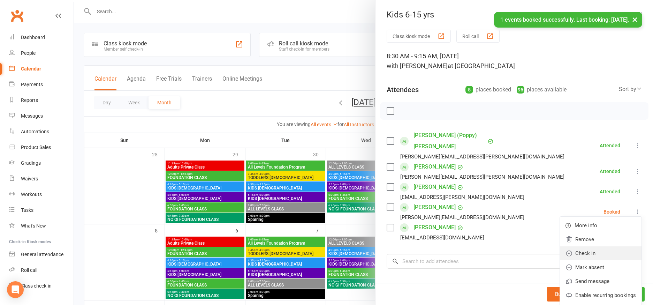
click at [602, 246] on link "Check in" at bounding box center [601, 253] width 82 height 14
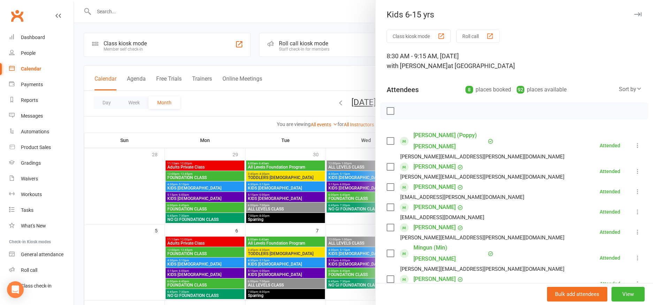
click at [238, 108] on div at bounding box center [363, 152] width 579 height 305
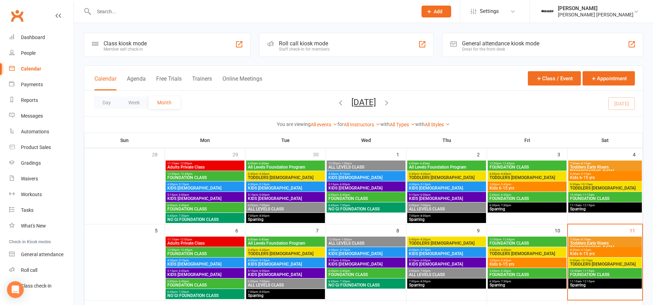
click at [604, 242] on span "Toddlers Early Risers [DEMOGRAPHIC_DATA]" at bounding box center [605, 245] width 71 height 8
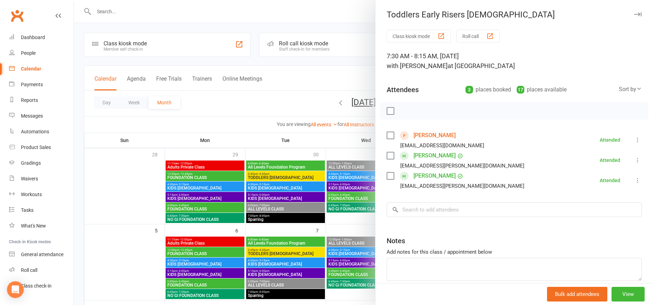
click at [430, 133] on link "[PERSON_NAME]" at bounding box center [434, 135] width 42 height 11
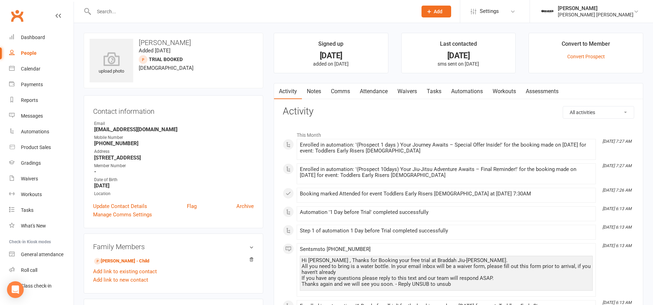
click at [406, 92] on link "Waivers" at bounding box center [407, 91] width 29 height 16
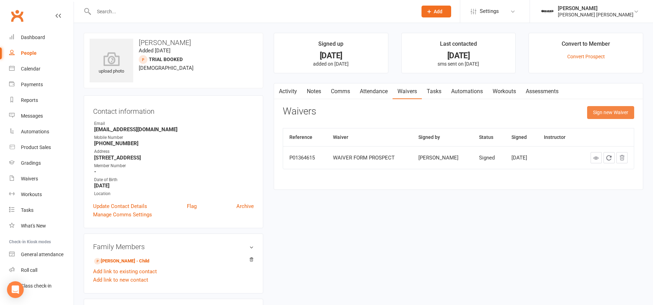
click at [627, 113] on button "Sign new Waiver" at bounding box center [610, 112] width 47 height 13
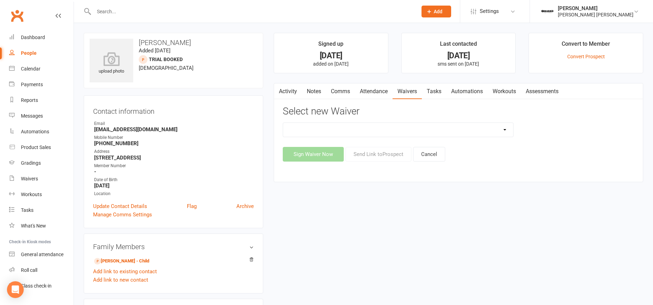
select select "12329"
click at [283, 123] on select "Active Kids Voucher Collection AFTER TRIAL - NEW MEMBER FORM Injury Reporting a…" at bounding box center [398, 130] width 230 height 14
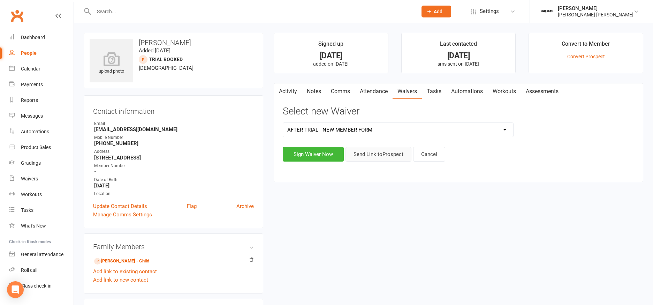
click at [374, 153] on button "Send Link to [GEOGRAPHIC_DATA]" at bounding box center [378, 154] width 66 height 15
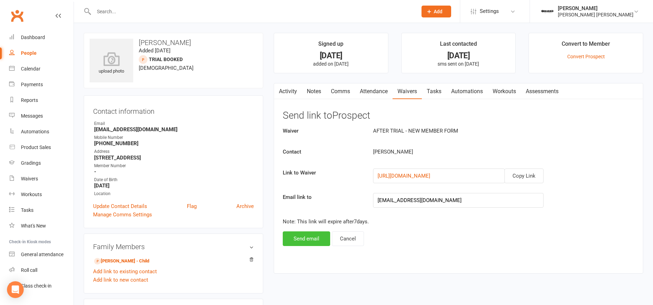
click at [311, 237] on button "Send email" at bounding box center [306, 238] width 47 height 15
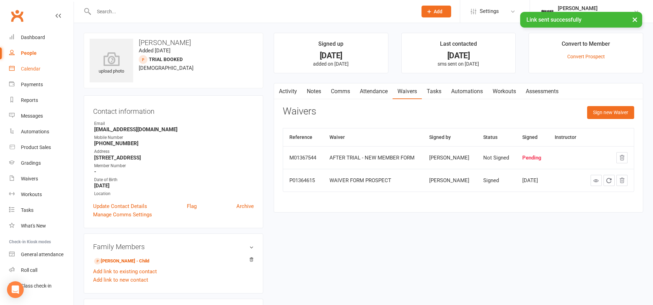
click at [29, 65] on link "Calendar" at bounding box center [41, 69] width 64 height 16
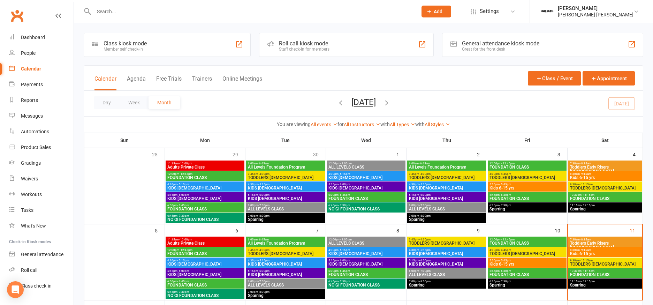
click at [144, 10] on input "text" at bounding box center [252, 12] width 321 height 10
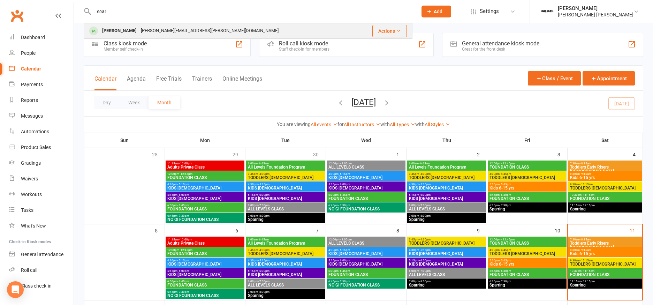
type input "scar"
click at [244, 32] on div "Scarlett Monaghan [EMAIL_ADDRESS][PERSON_NAME][DOMAIN_NAME]" at bounding box center [220, 31] width 273 height 14
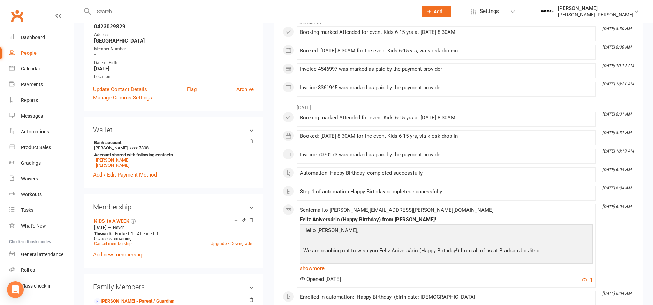
scroll to position [209, 0]
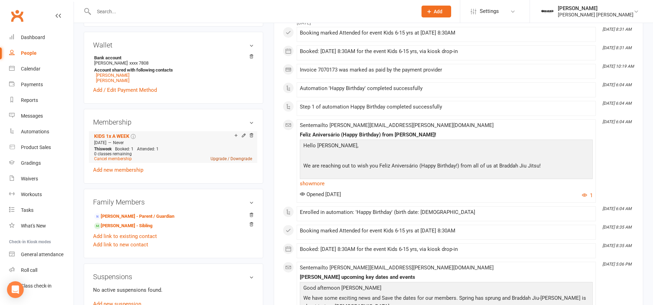
click at [223, 156] on link "Upgrade / Downgrade" at bounding box center [231, 158] width 41 height 5
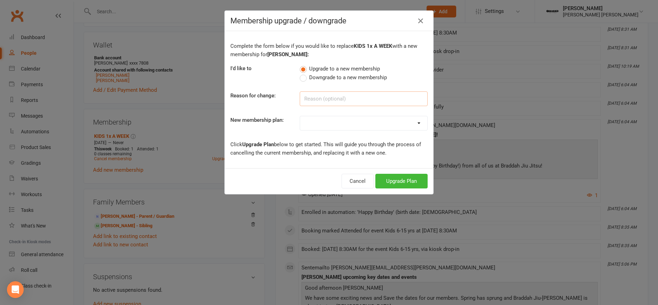
click at [353, 98] on input at bounding box center [364, 98] width 128 height 15
select select "16"
click at [300, 116] on select "ADULTS UNLIMITED ADULTS 2x A WEEK KIDS 2x A WEEK KIDS Unlimited KIDS 1x A WEEK …" at bounding box center [363, 123] width 127 height 14
click at [315, 100] on input at bounding box center [364, 98] width 128 height 15
type input "Change to Membership"
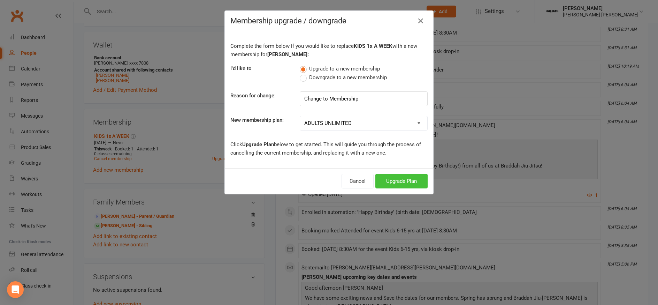
click at [398, 181] on button "Upgrade Plan" at bounding box center [401, 181] width 52 height 15
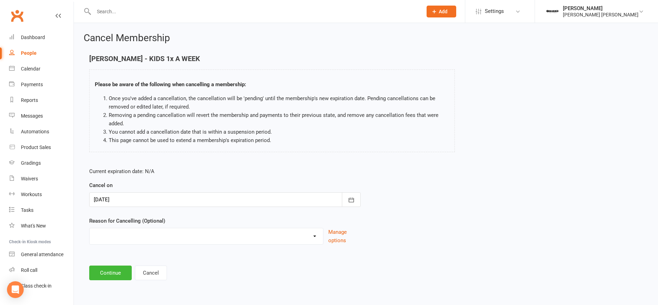
select select "3"
click at [90, 228] on select "Holiday Injury Rellocation Other reason" at bounding box center [207, 235] width 234 height 14
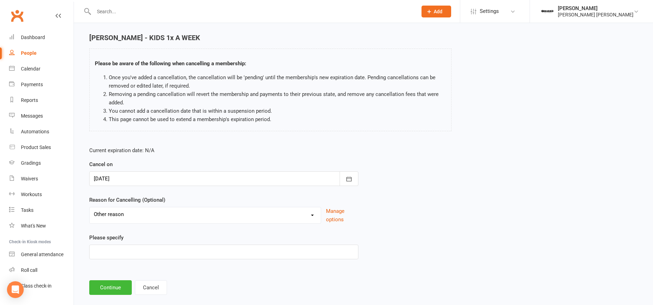
scroll to position [32, 0]
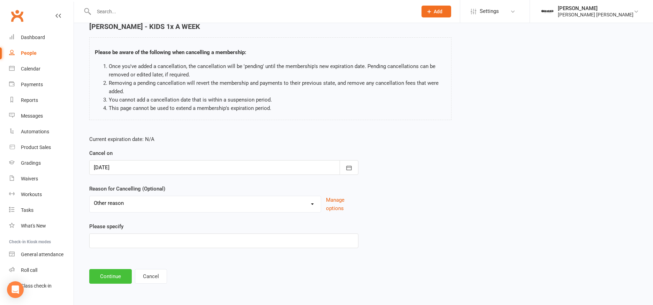
click at [126, 271] on button "Continue" at bounding box center [110, 276] width 43 height 15
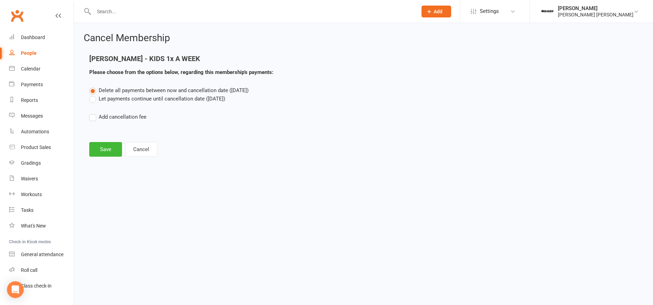
scroll to position [0, 0]
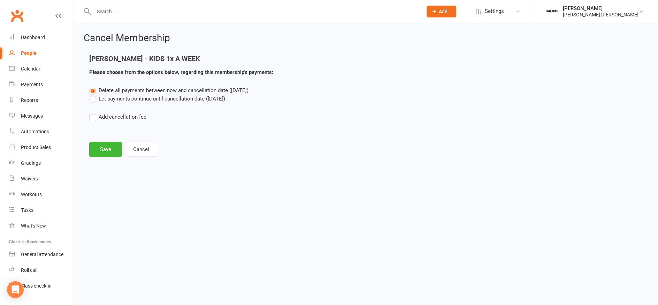
click at [116, 101] on label "Let payments continue until cancellation date ([DATE])" at bounding box center [157, 98] width 136 height 8
click at [94, 94] on input "Let payments continue until cancellation date ([DATE])" at bounding box center [91, 94] width 5 height 0
click at [96, 147] on button "Save" at bounding box center [105, 149] width 33 height 15
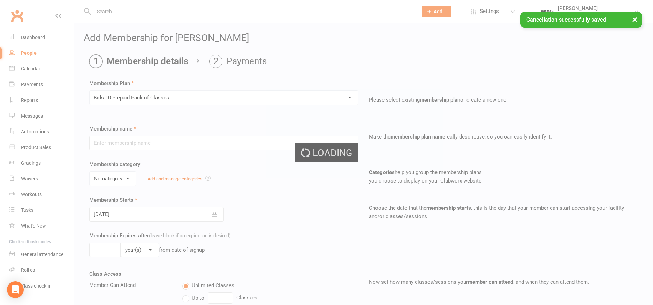
type input "Kids 10 Prepaid Pack of Classes"
select select "1"
type input "0"
type input "10"
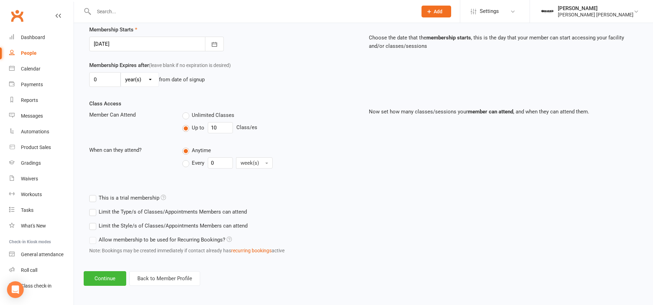
scroll to position [171, 0]
click at [98, 272] on button "Continue" at bounding box center [105, 277] width 43 height 15
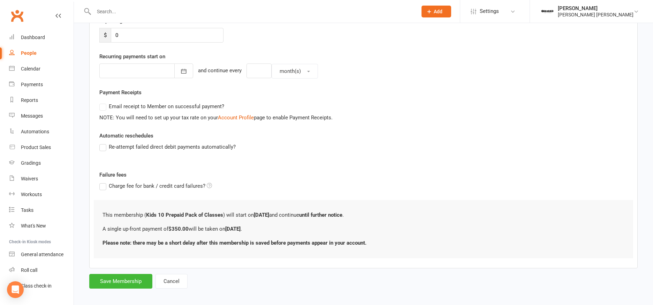
scroll to position [146, 0]
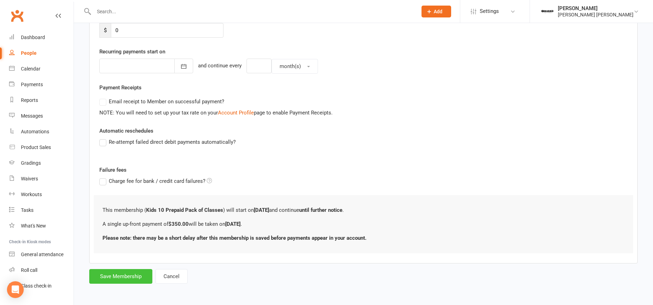
click at [131, 273] on button "Save Membership" at bounding box center [120, 276] width 63 height 15
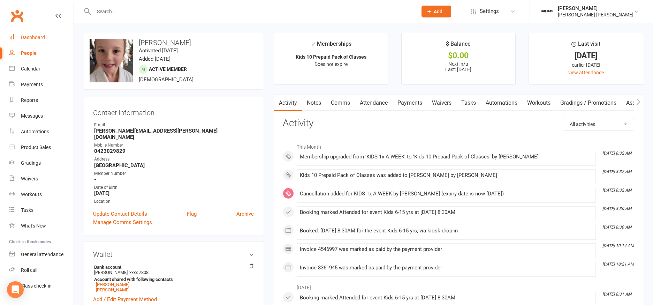
click at [28, 35] on div "Dashboard" at bounding box center [33, 38] width 24 height 6
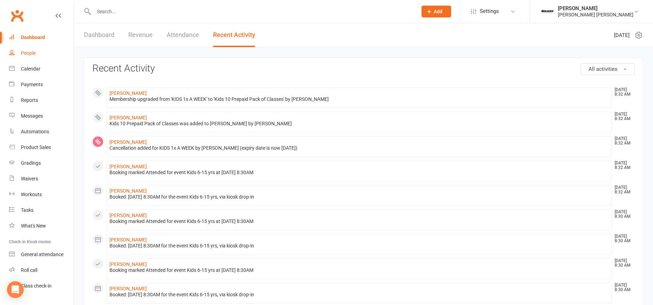
click at [27, 52] on div "People" at bounding box center [28, 53] width 15 height 6
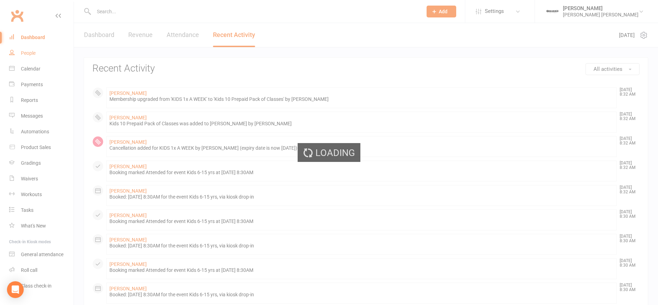
select select "100"
